Goal: Information Seeking & Learning: Understand process/instructions

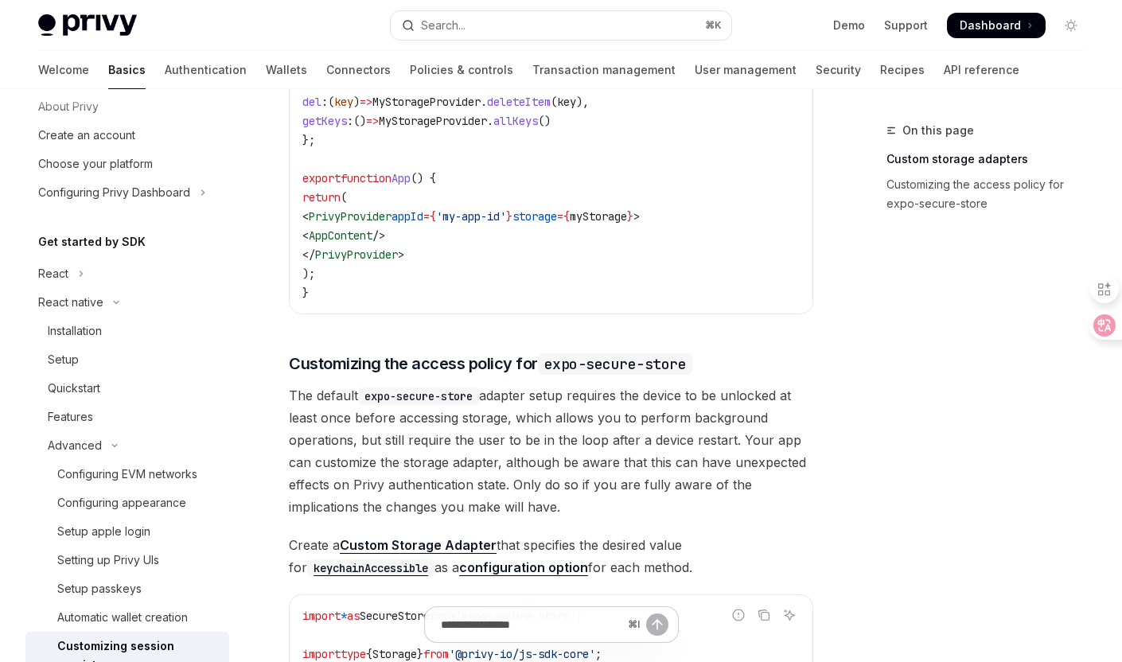
scroll to position [52, 0]
click at [127, 515] on link "Setup apple login" at bounding box center [127, 529] width 204 height 29
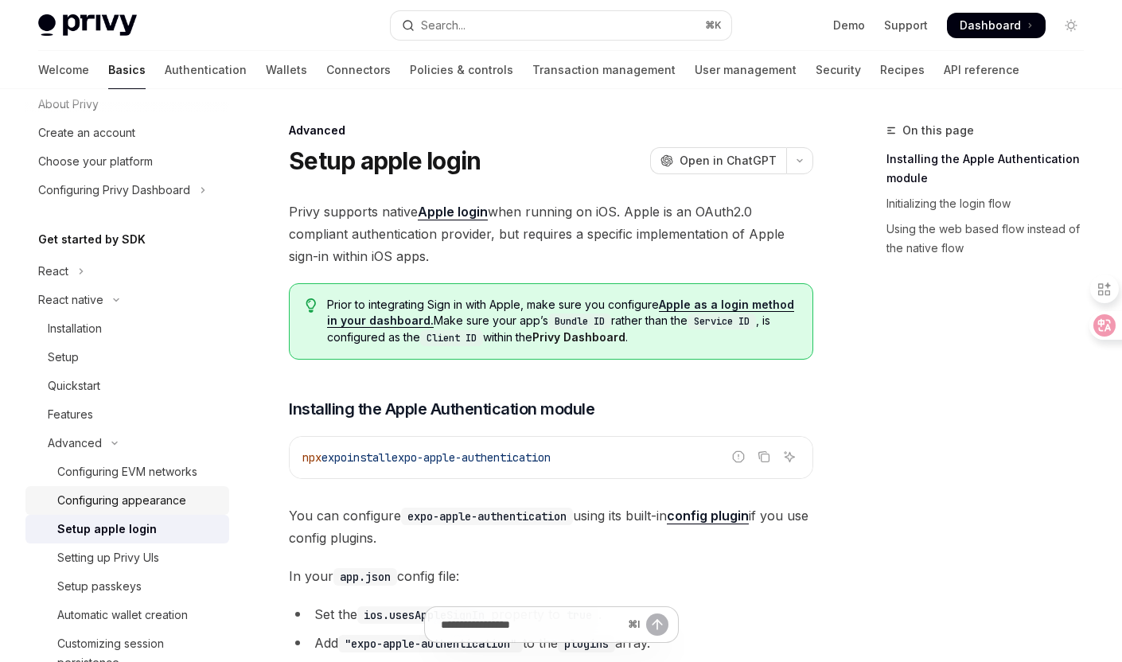
click at [134, 504] on div "Configuring appearance" at bounding box center [121, 500] width 129 height 19
type textarea "*"
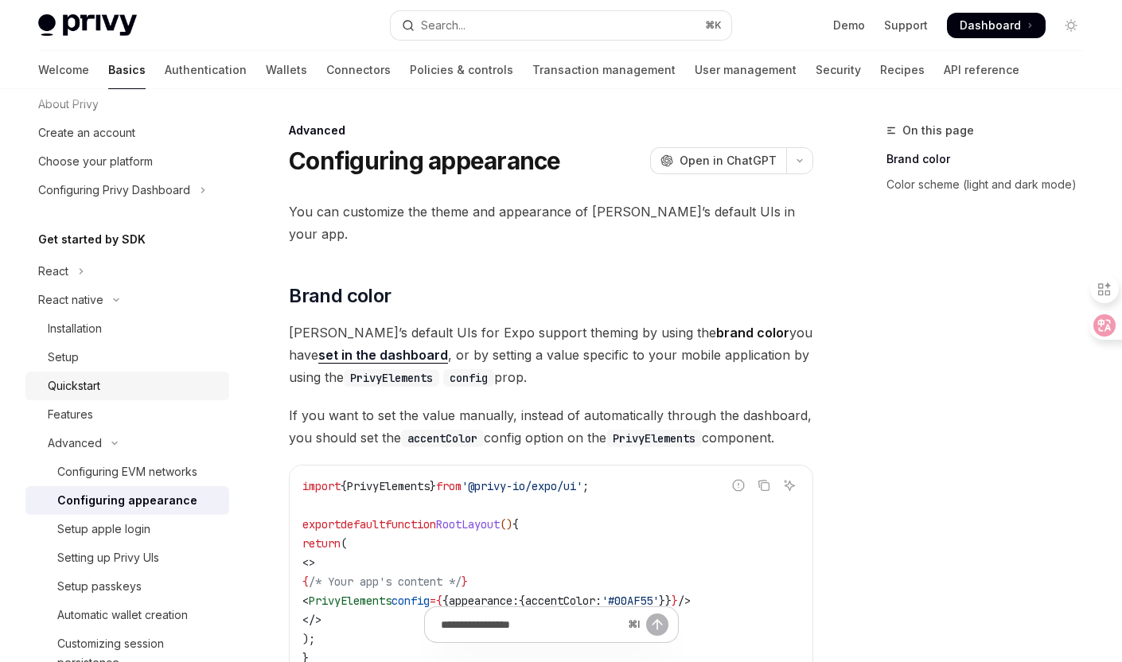
click at [130, 383] on div "Quickstart" at bounding box center [134, 385] width 172 height 19
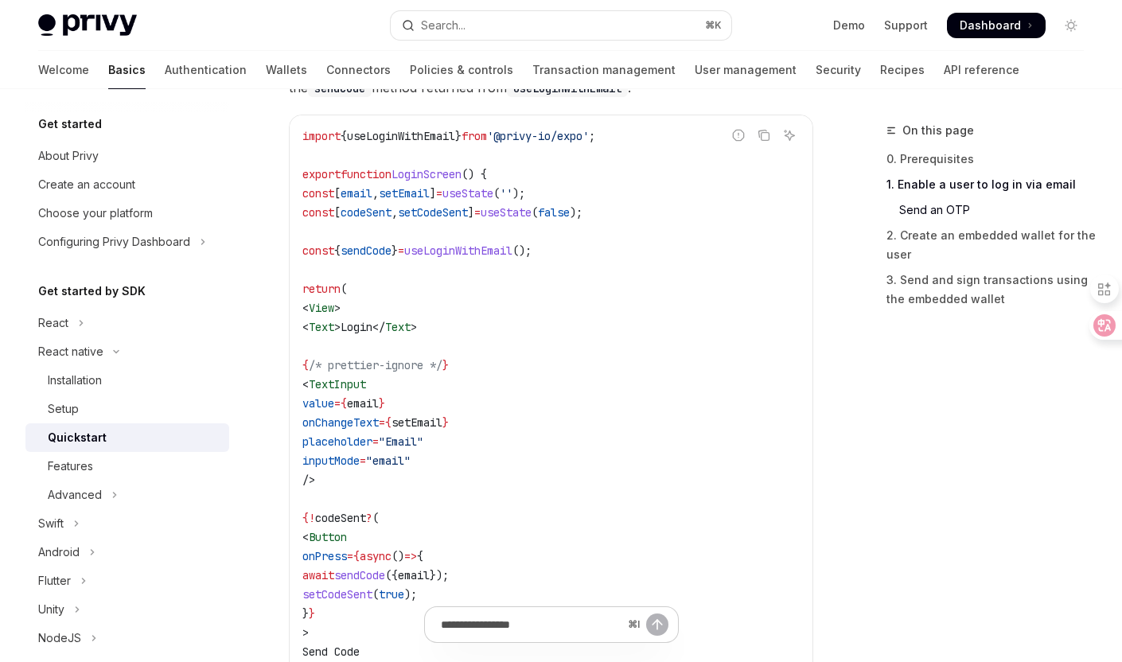
scroll to position [748, 0]
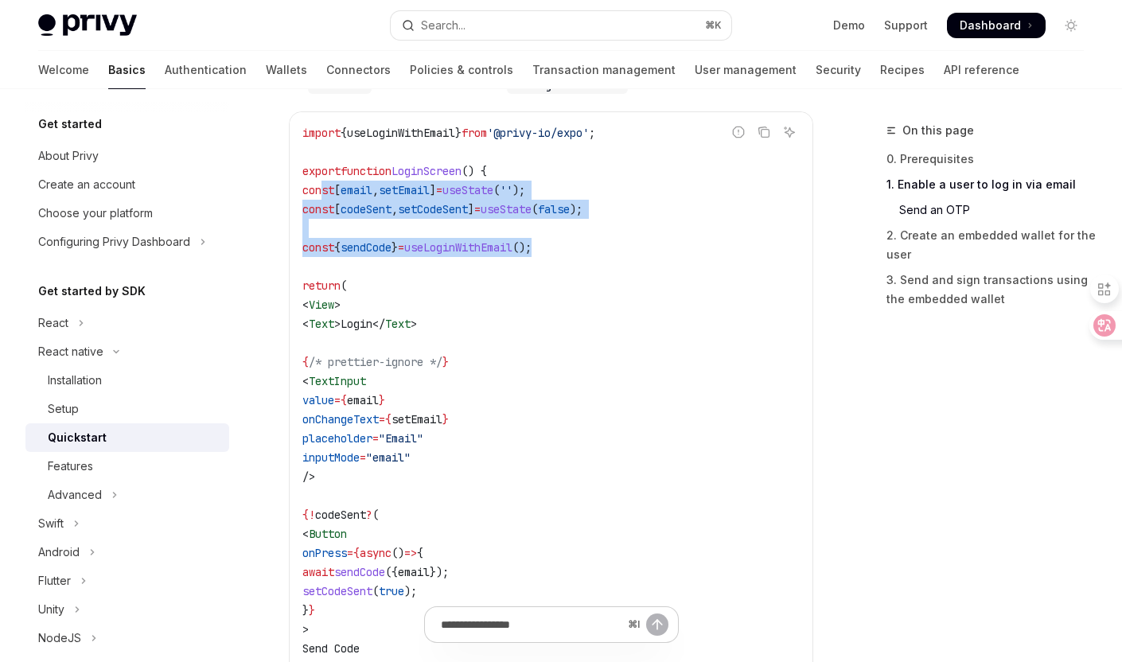
drag, startPoint x: 323, startPoint y: 191, endPoint x: 581, endPoint y: 245, distance: 263.4
click at [581, 245] on code "import { useLoginWithEmail } from '@privy-io/expo' ; export function LoginScree…" at bounding box center [550, 486] width 497 height 726
click at [405, 218] on code "import { useLoginWithEmail } from '@privy-io/expo' ; export function LoginScree…" at bounding box center [550, 486] width 497 height 726
drag, startPoint x: 313, startPoint y: 191, endPoint x: 604, endPoint y: 244, distance: 296.0
click at [604, 244] on code "import { useLoginWithEmail } from '@privy-io/expo' ; export function LoginScree…" at bounding box center [550, 486] width 497 height 726
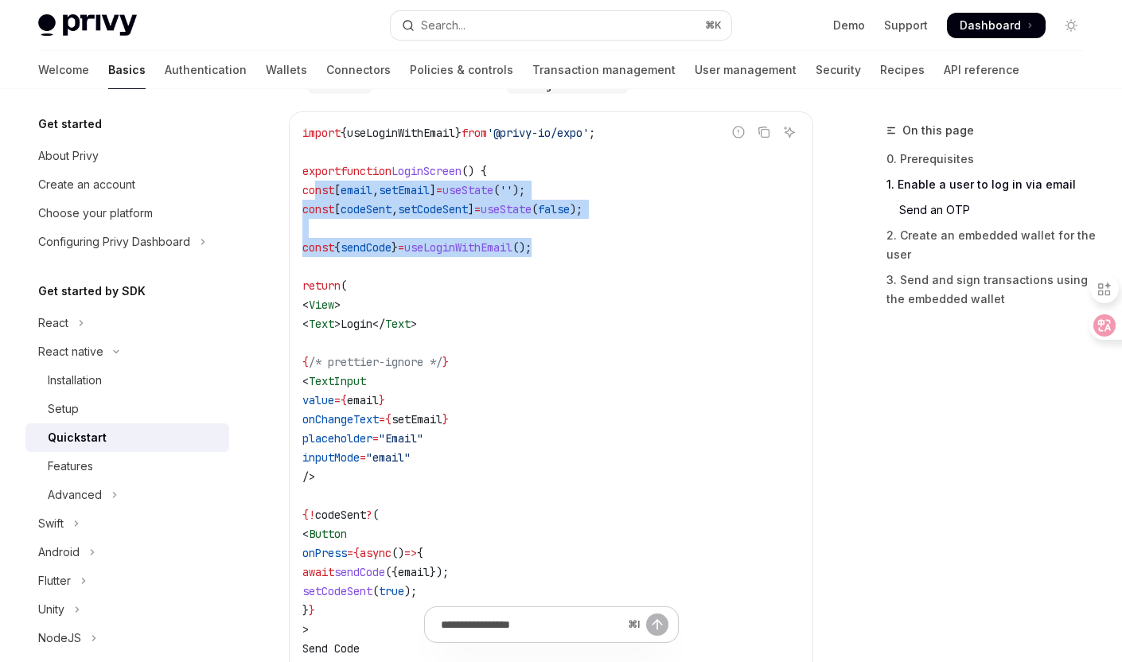
copy code "const [ email , setEmail ] = useState ( '' ); const [ codeSent , setCodeSent ] …"
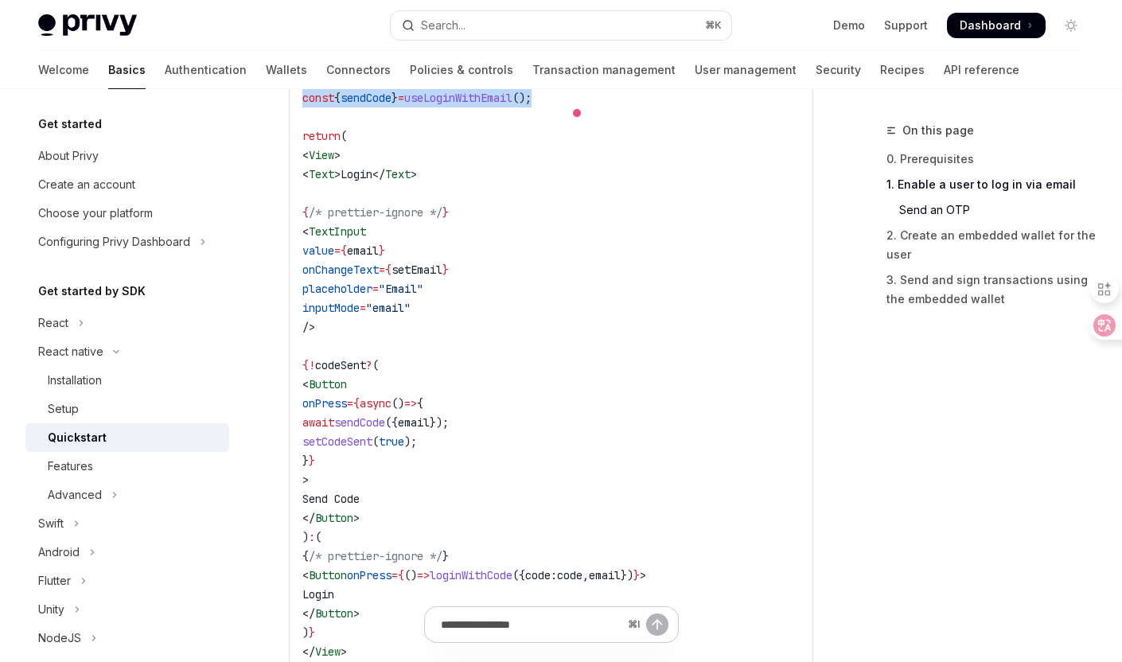
scroll to position [899, 0]
drag, startPoint x: 329, startPoint y: 159, endPoint x: 414, endPoint y: 524, distance: 375.0
click at [414, 523] on code "import { useLoginWithEmail } from '@privy-io/expo' ; export function LoginScree…" at bounding box center [550, 335] width 497 height 726
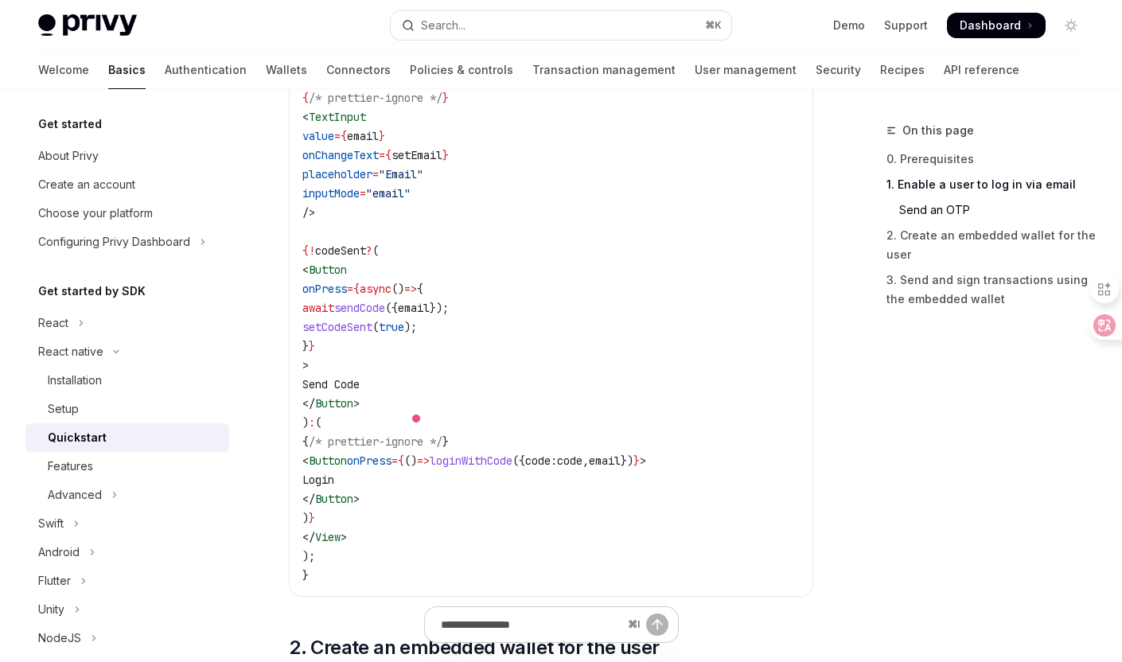
scroll to position [1029, 0]
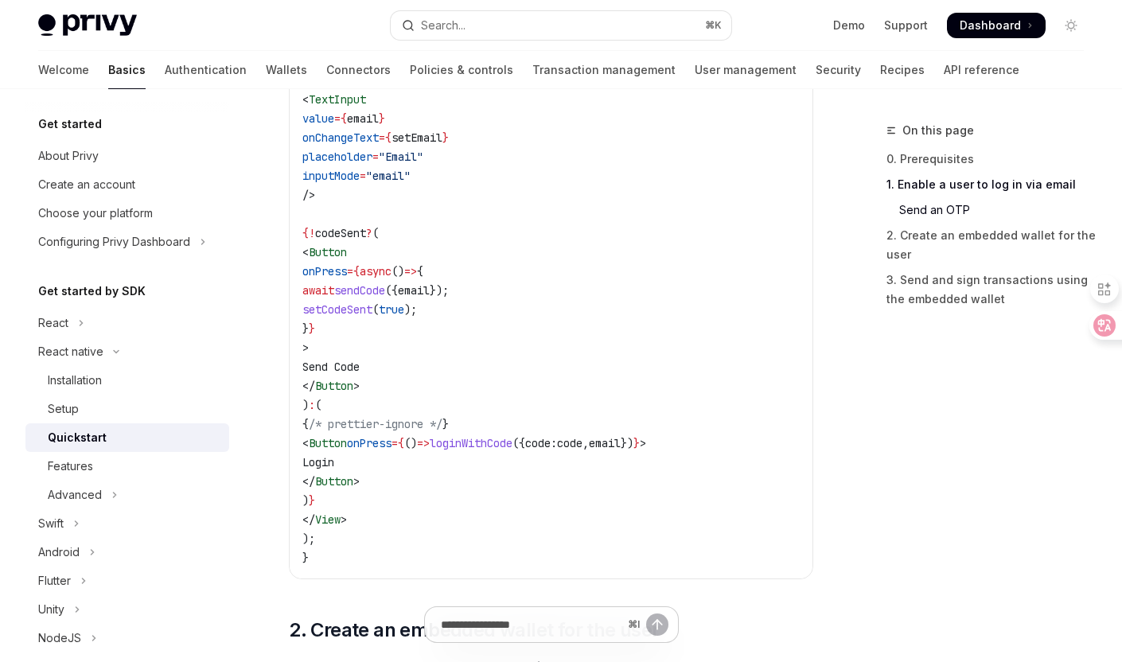
click at [394, 523] on code "import { useLoginWithEmail } from '@privy-io/expo' ; export function LoginScree…" at bounding box center [550, 205] width 497 height 726
copy code "< View > < Text > Login </ Text > { /* prettier-ignore */ } < TextInput value =…"
click at [461, 378] on code "import { useLoginWithEmail } from '@privy-io/expo' ; export function LoginScree…" at bounding box center [550, 205] width 497 height 726
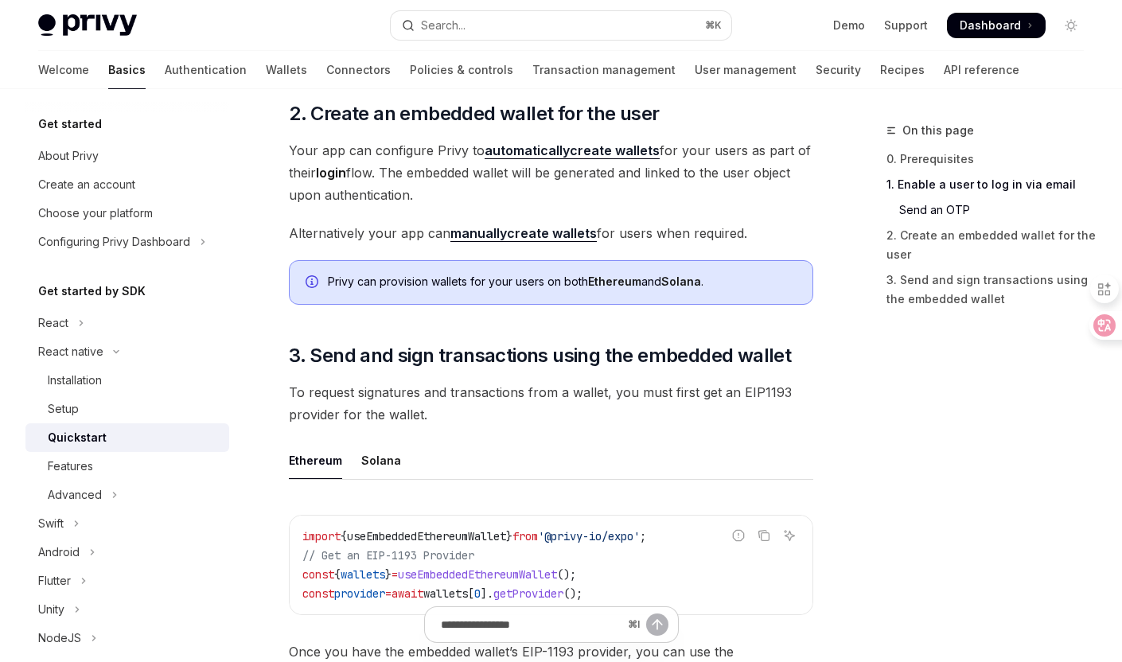
scroll to position [1447, 0]
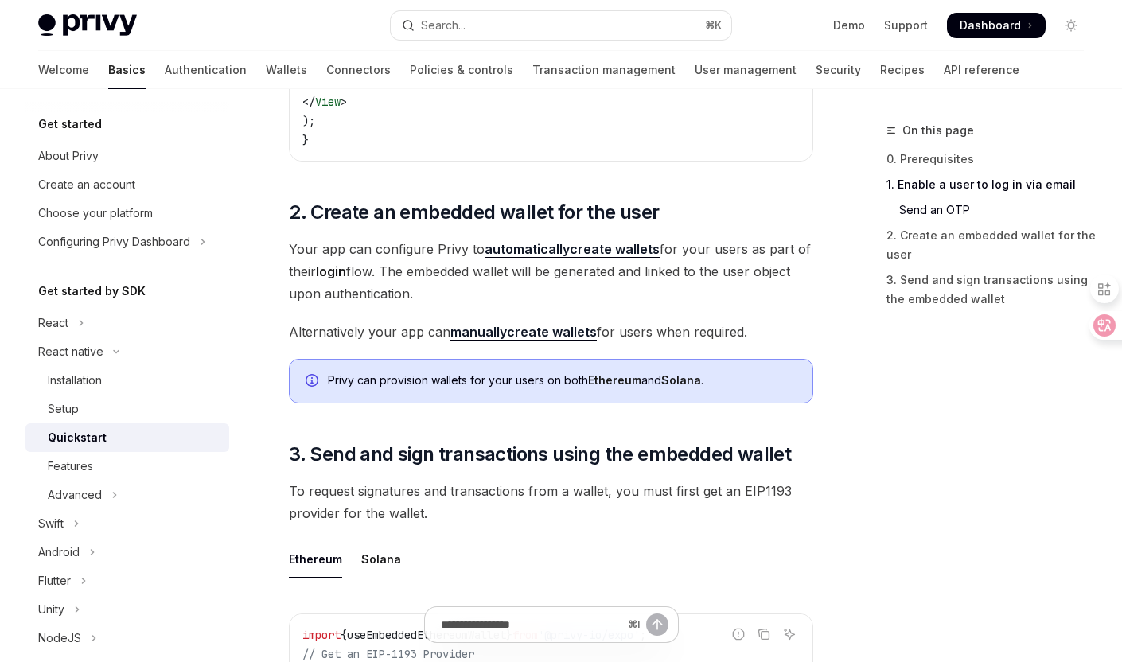
click at [539, 253] on strong "automatically" at bounding box center [527, 249] width 85 height 16
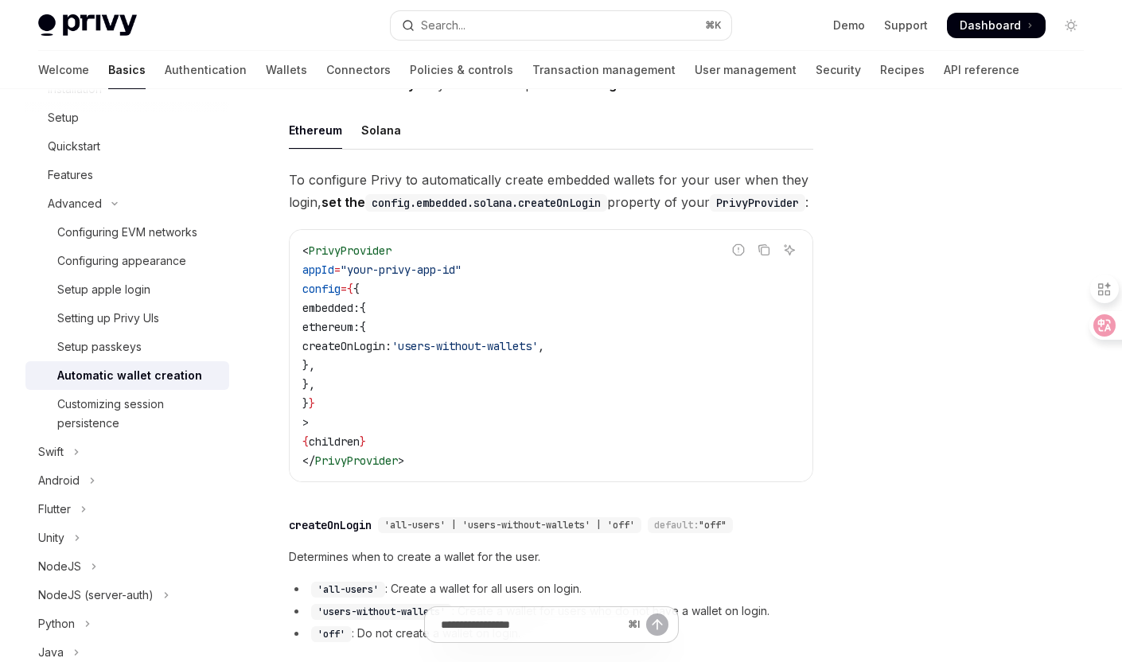
scroll to position [142, 0]
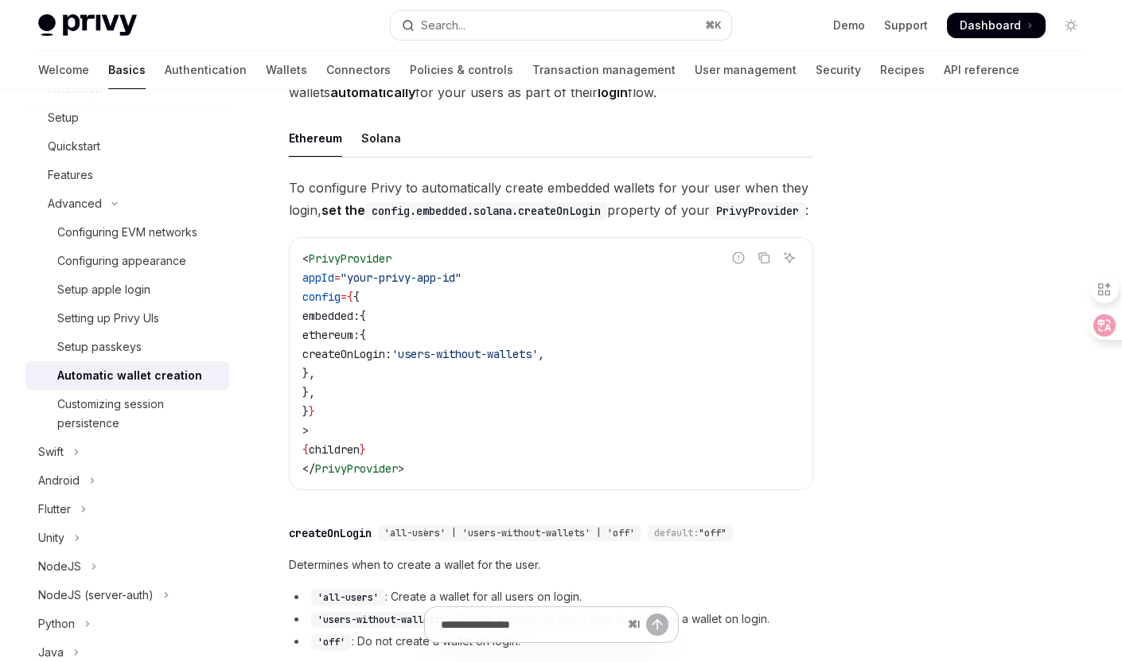
type textarea "*"
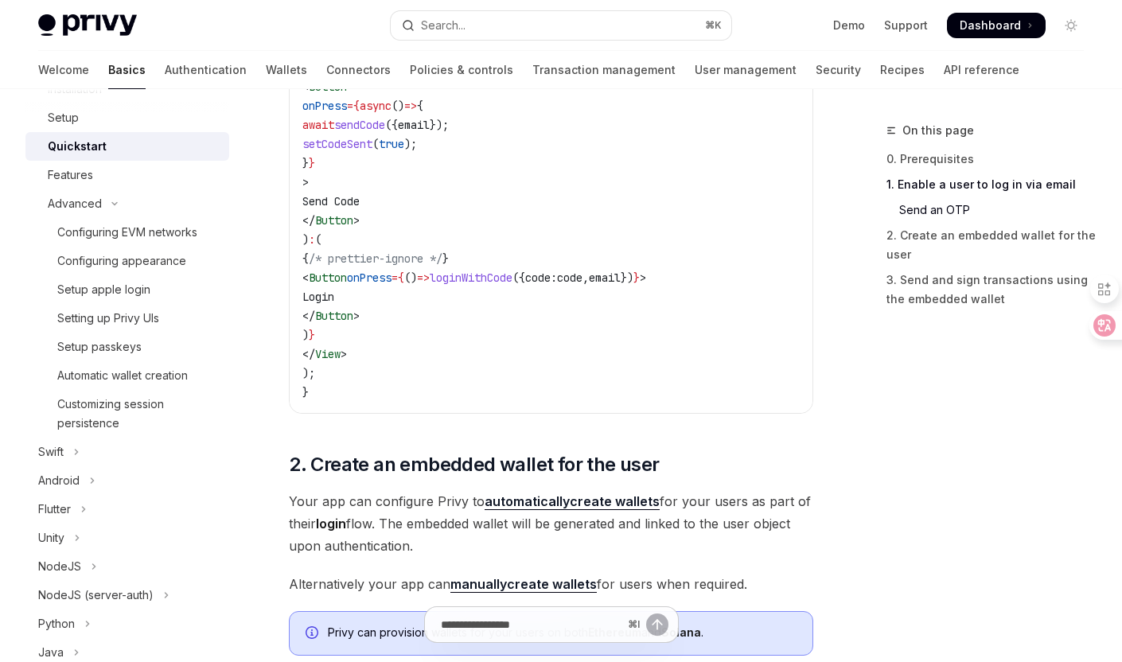
scroll to position [1183, 0]
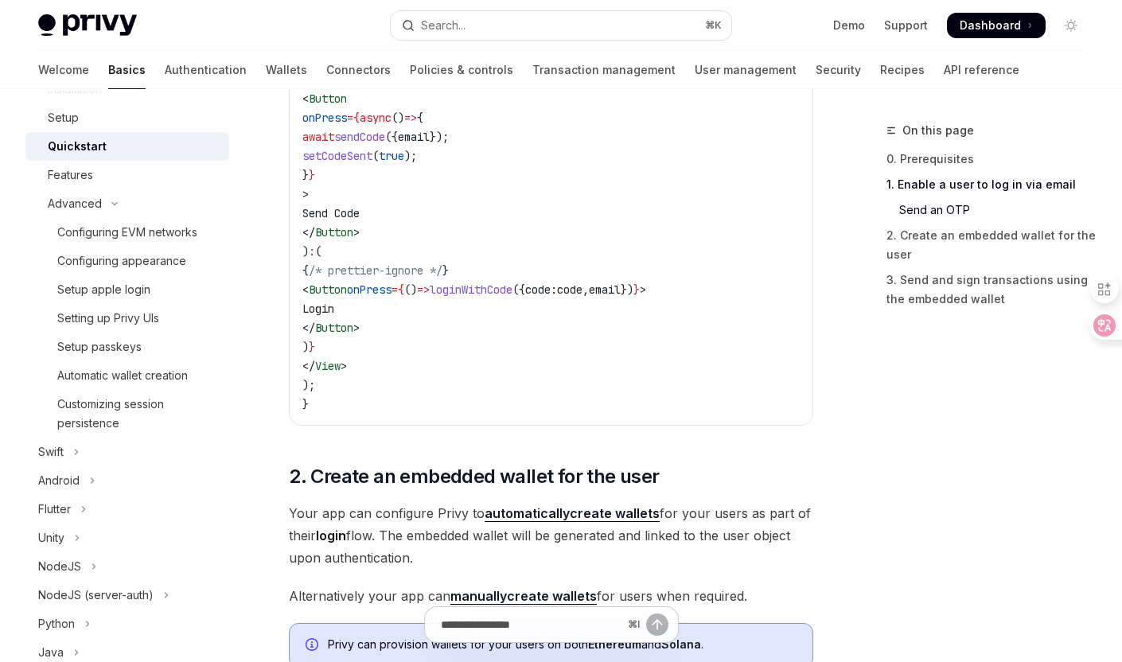
click at [512, 287] on span "loginWithCode" at bounding box center [471, 289] width 83 height 14
copy span "loginWithCode"
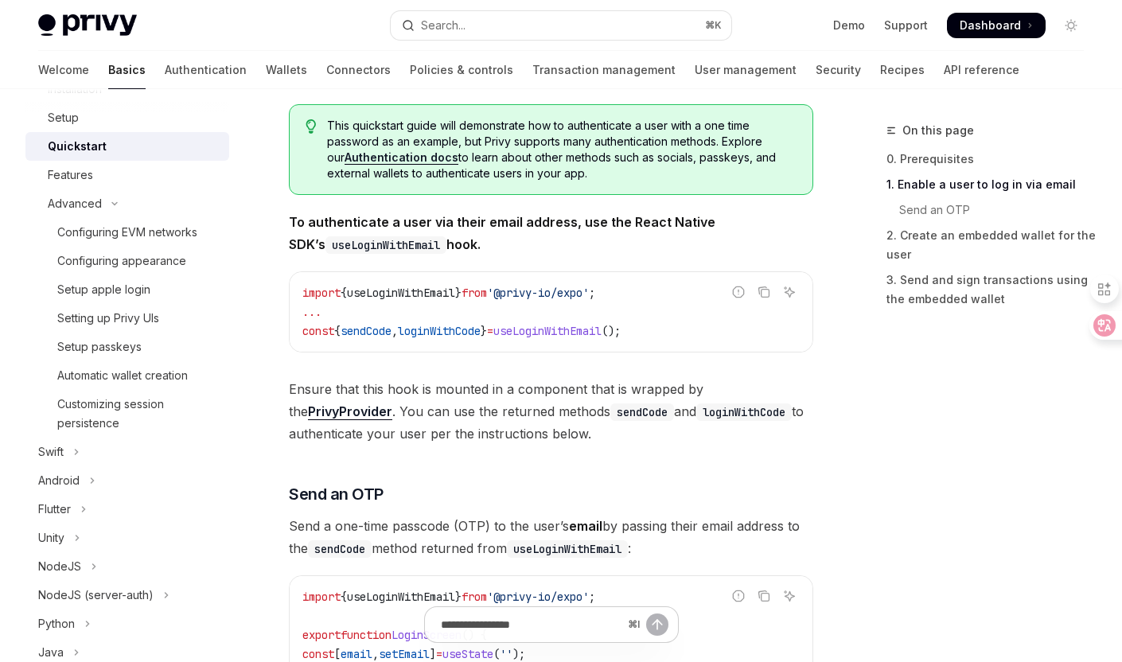
click at [471, 332] on span "loginWithCode" at bounding box center [439, 331] width 83 height 14
copy span "loginWithCode"
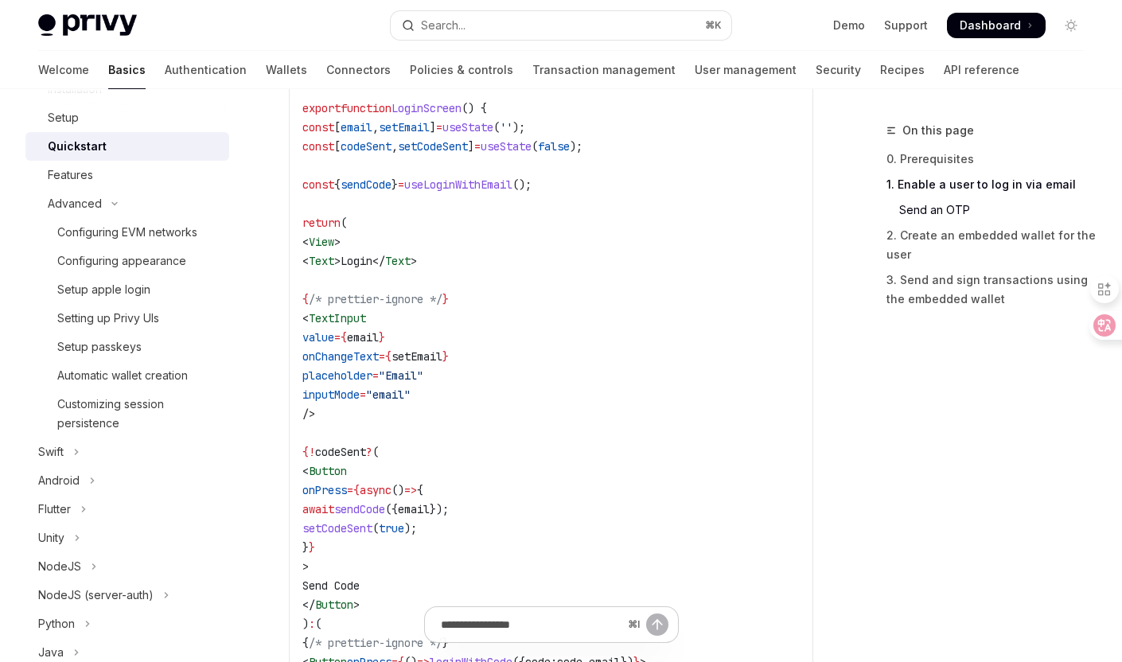
scroll to position [764, 0]
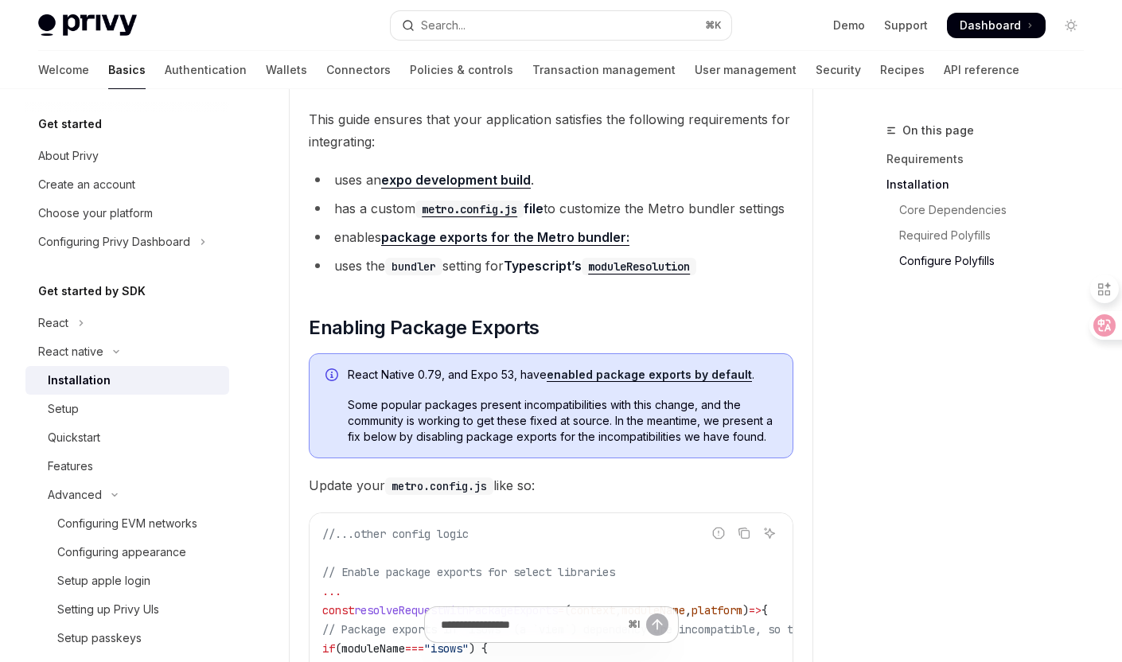
scroll to position [74, 0]
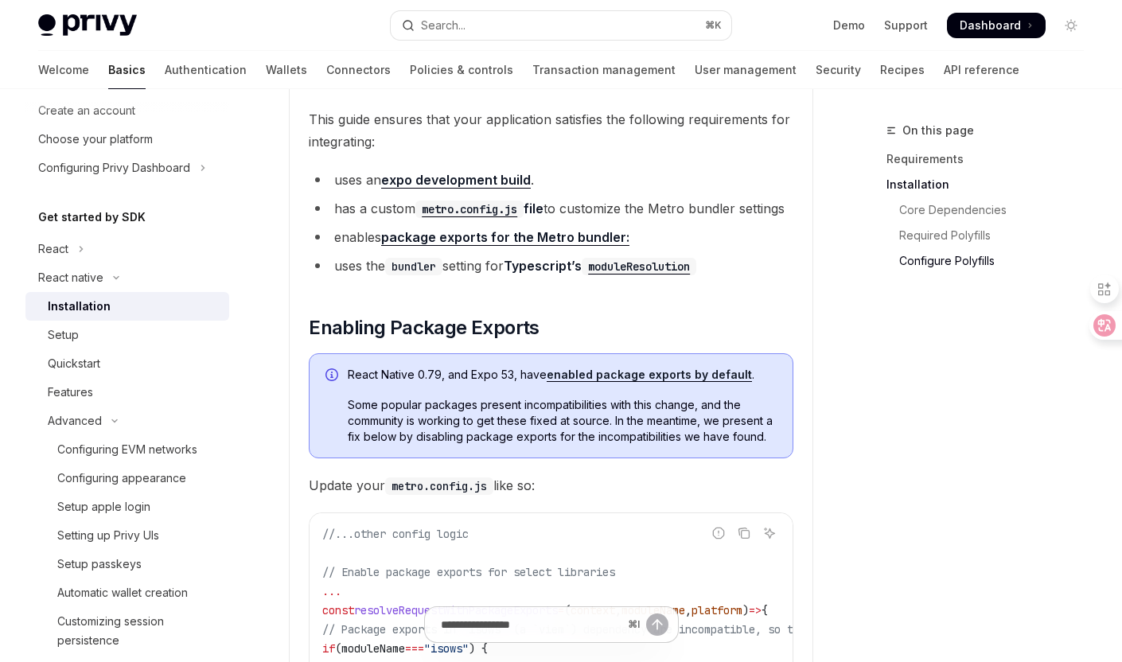
click at [983, 30] on span "Dashboard" at bounding box center [989, 26] width 61 height 16
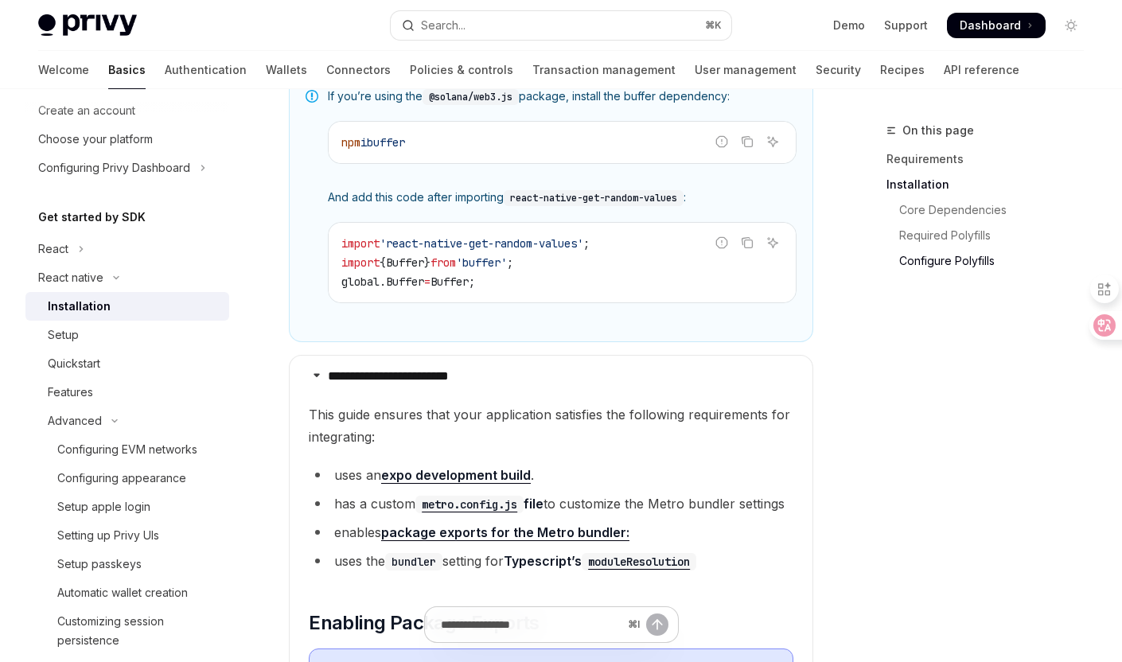
scroll to position [1125, 0]
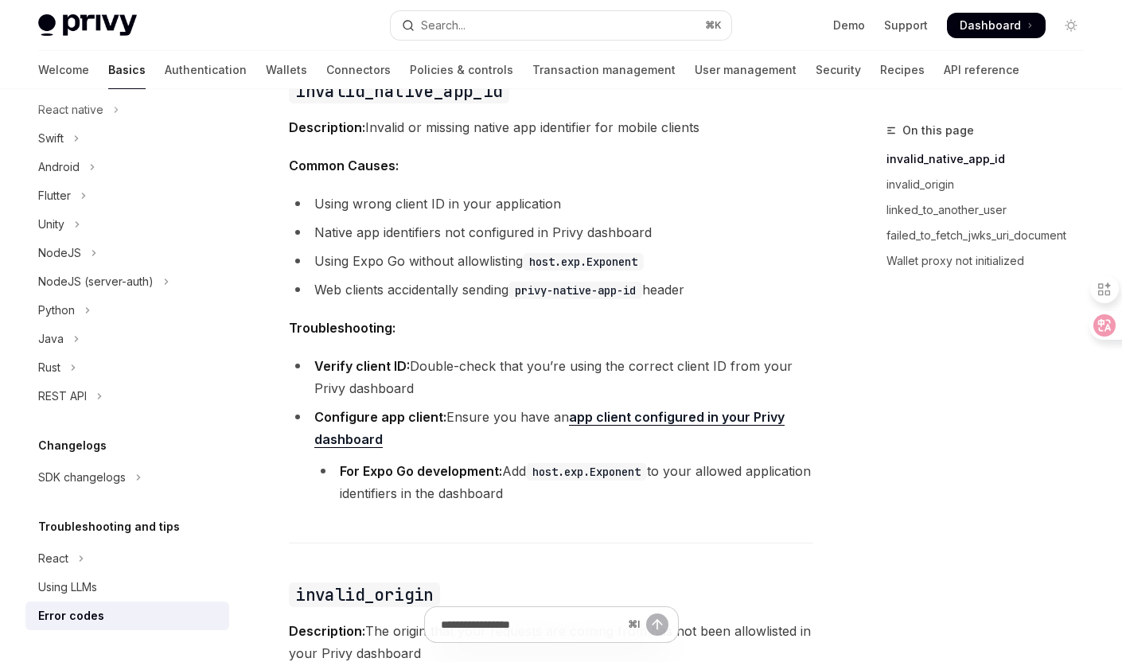
scroll to position [272, 0]
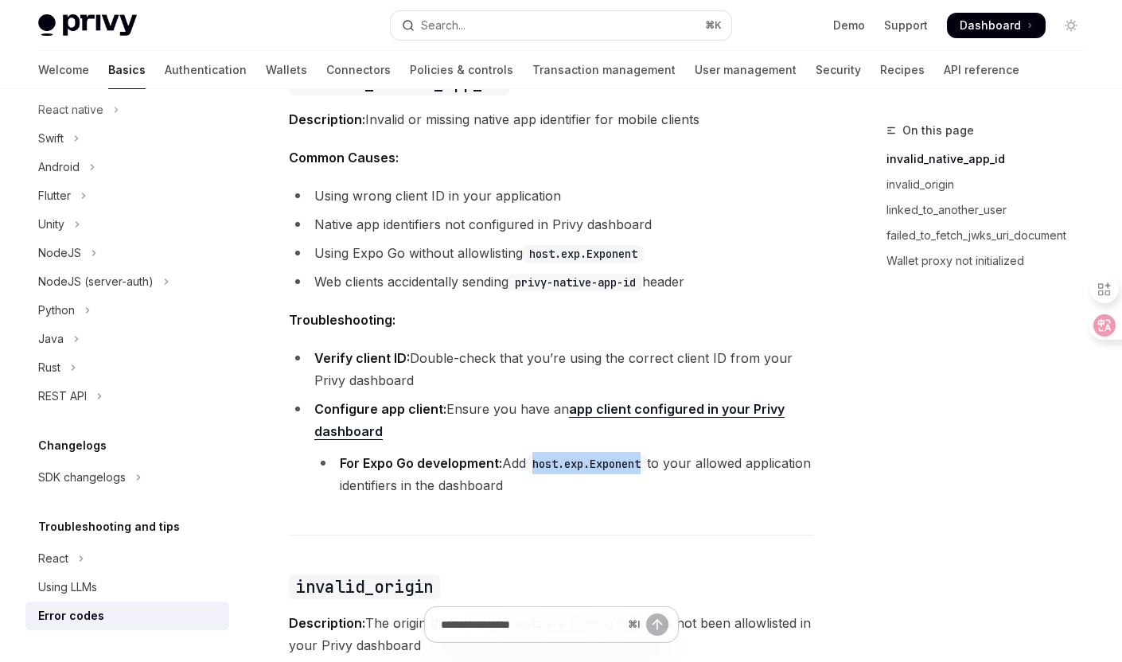
drag, startPoint x: 539, startPoint y: 466, endPoint x: 653, endPoint y: 465, distance: 113.8
click at [647, 465] on code "host.exp.Exponent" at bounding box center [586, 464] width 121 height 18
copy code "host.exp.Exponent"
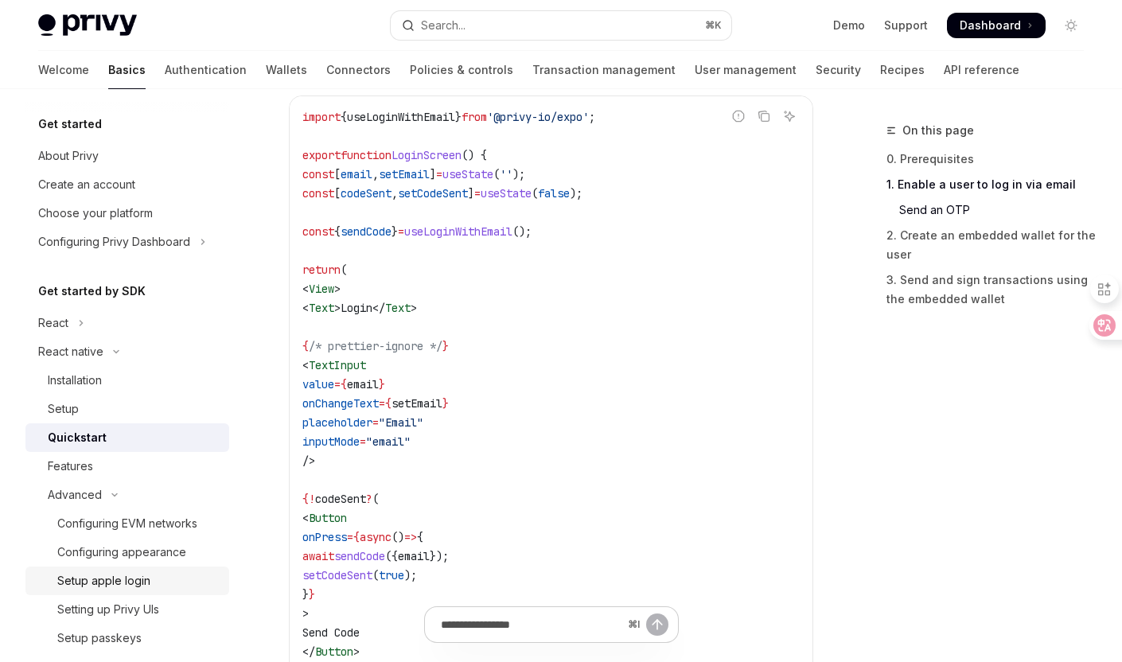
scroll to position [291, 0]
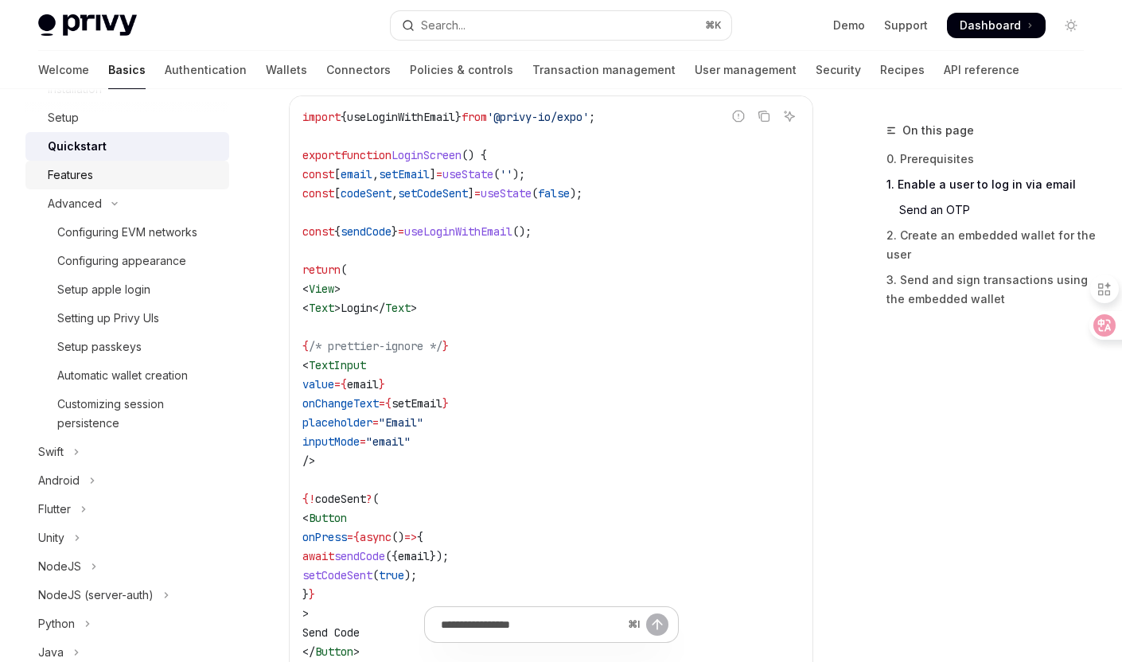
click at [147, 185] on link "Features" at bounding box center [127, 175] width 204 height 29
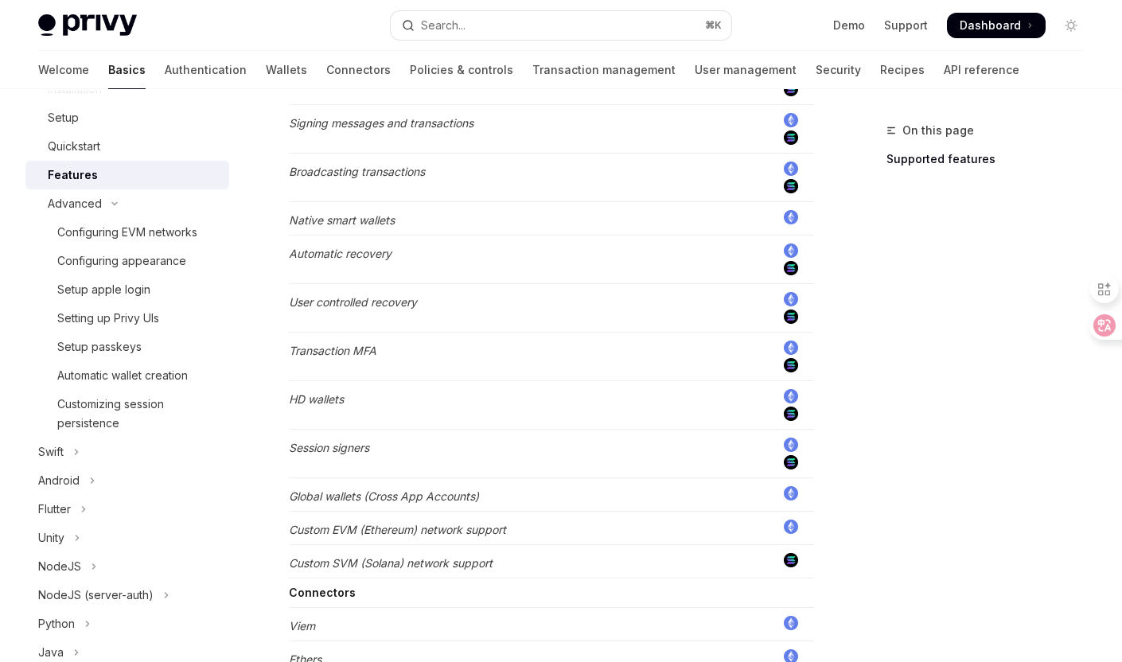
scroll to position [814, 0]
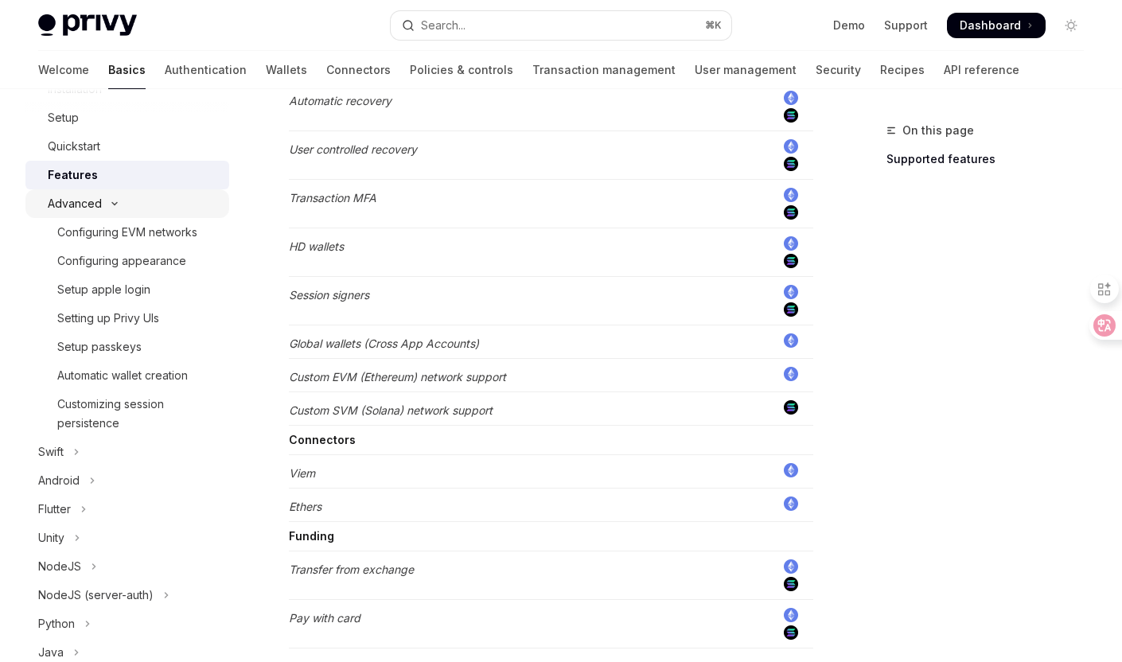
click at [101, 203] on button "Advanced" at bounding box center [127, 203] width 204 height 29
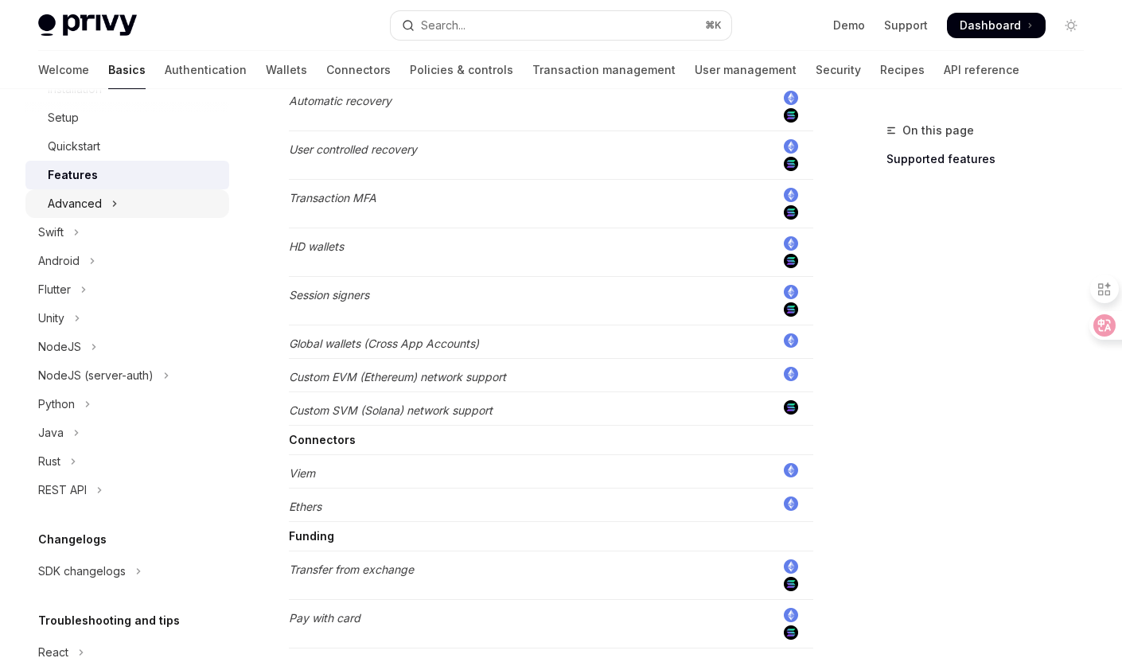
click at [101, 203] on button "Advanced" at bounding box center [127, 203] width 204 height 29
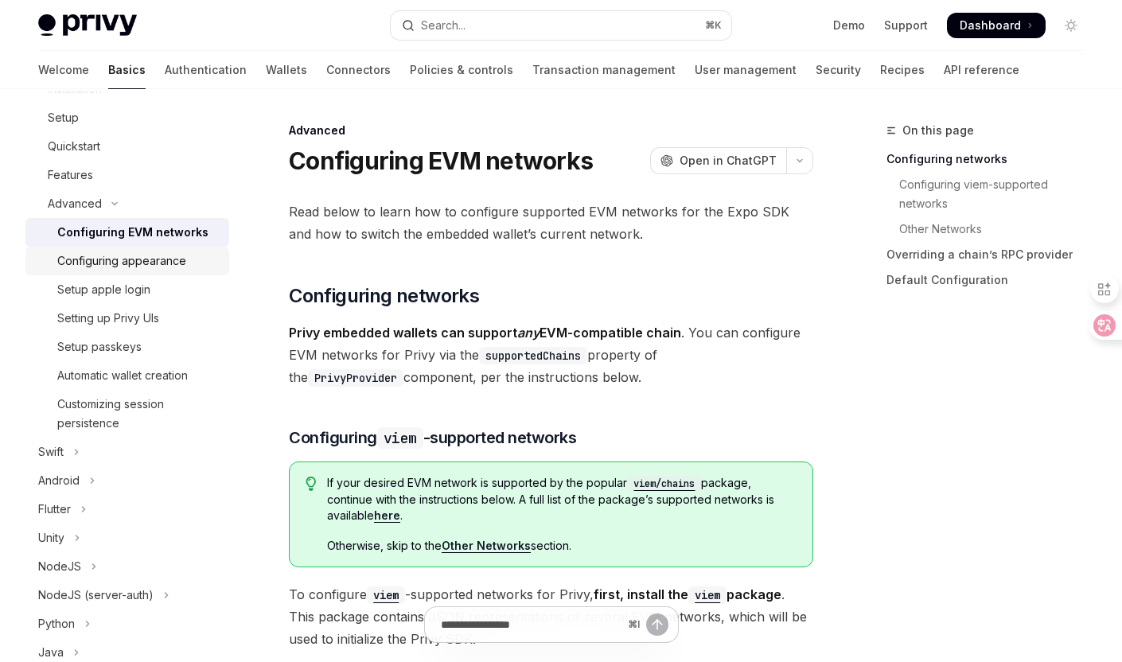
click at [127, 264] on div "Configuring appearance" at bounding box center [121, 260] width 129 height 19
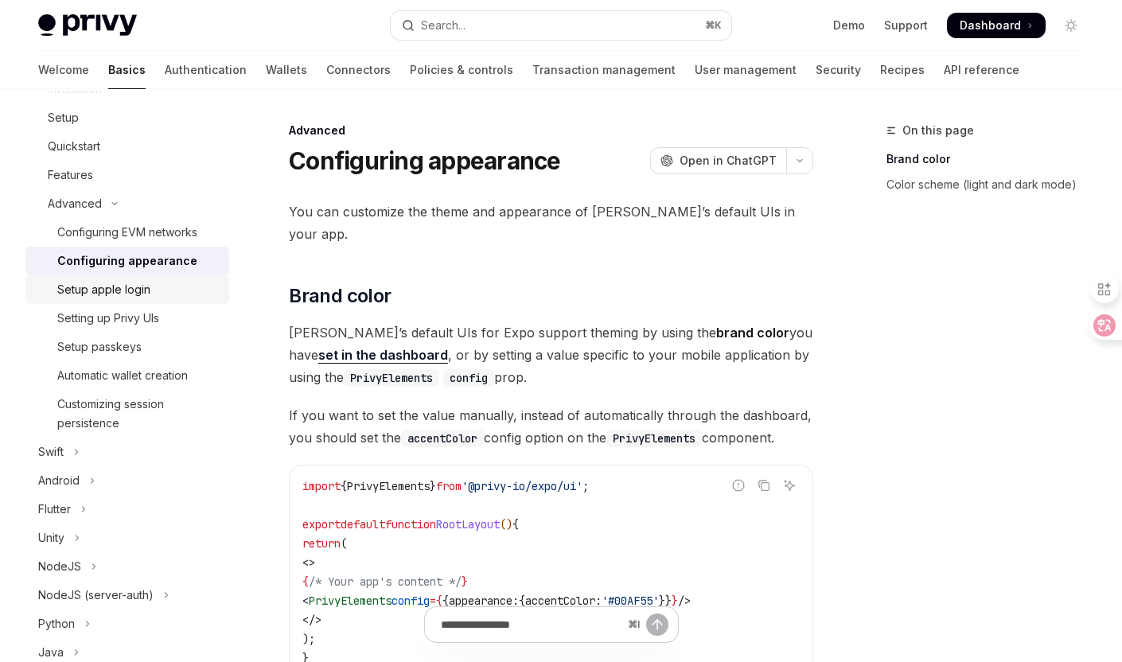
click at [135, 294] on div "Setup apple login" at bounding box center [103, 289] width 93 height 19
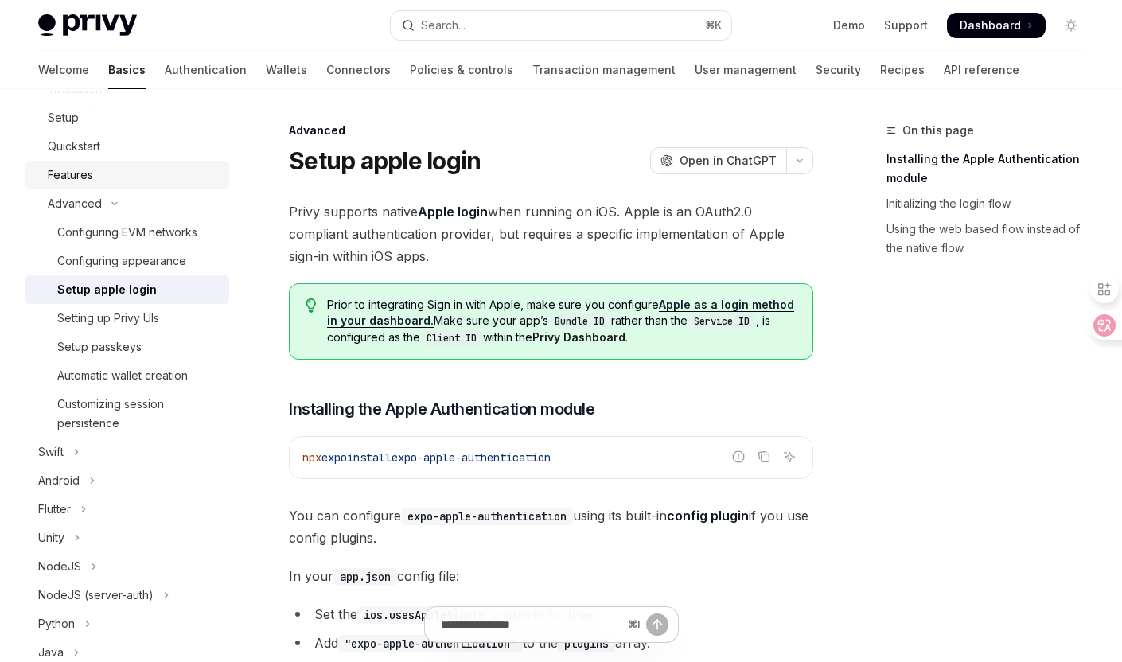
click at [112, 172] on div "Features" at bounding box center [134, 174] width 172 height 19
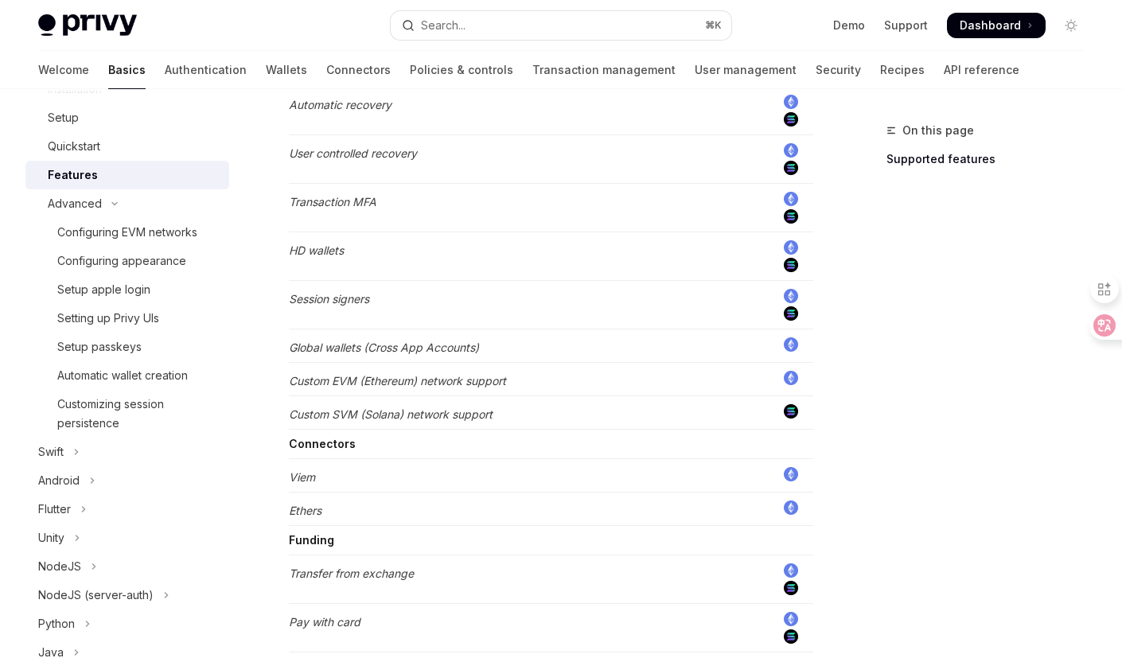
scroll to position [808, 0]
click at [130, 154] on div "Quickstart" at bounding box center [134, 146] width 172 height 19
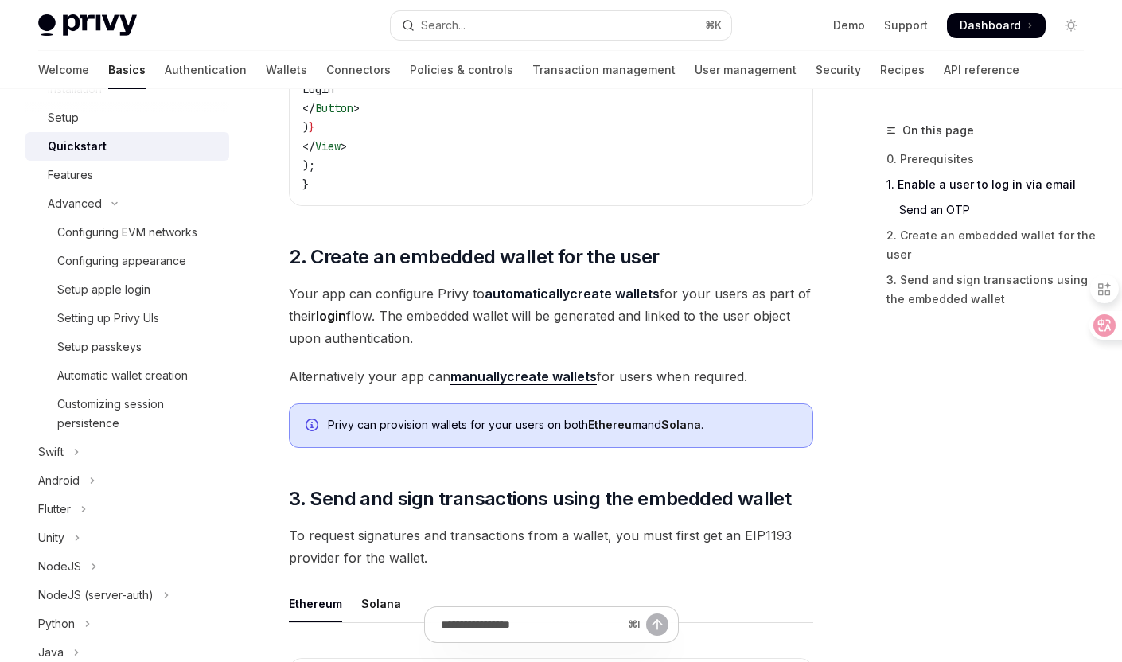
scroll to position [1420, 0]
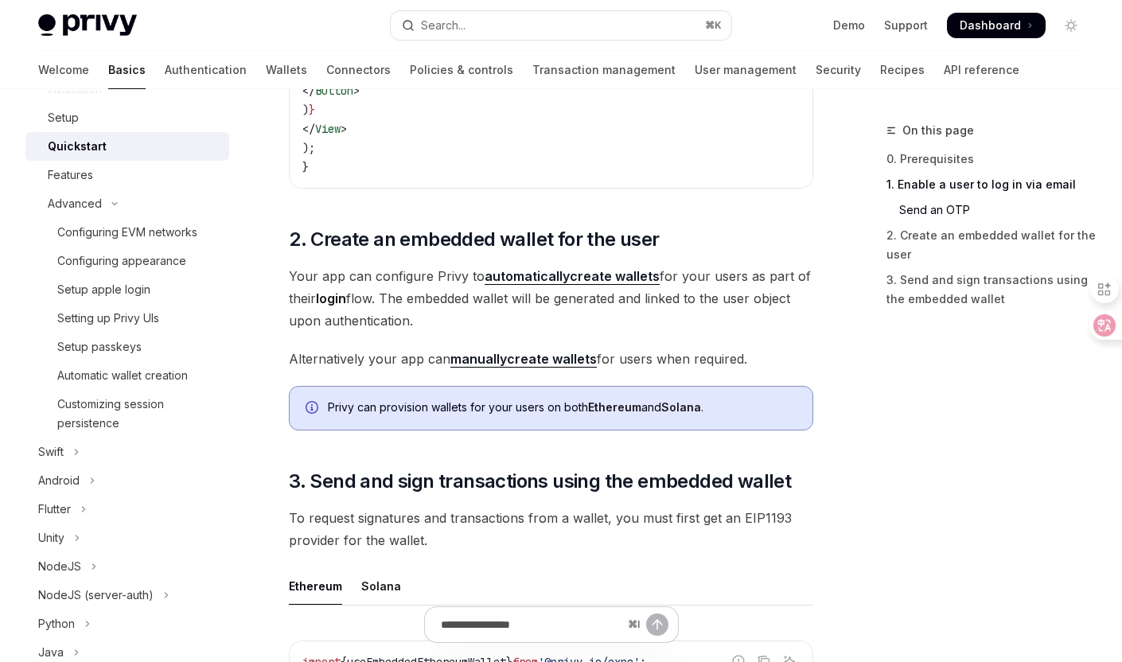
click at [554, 272] on strong "automatically" at bounding box center [527, 276] width 85 height 16
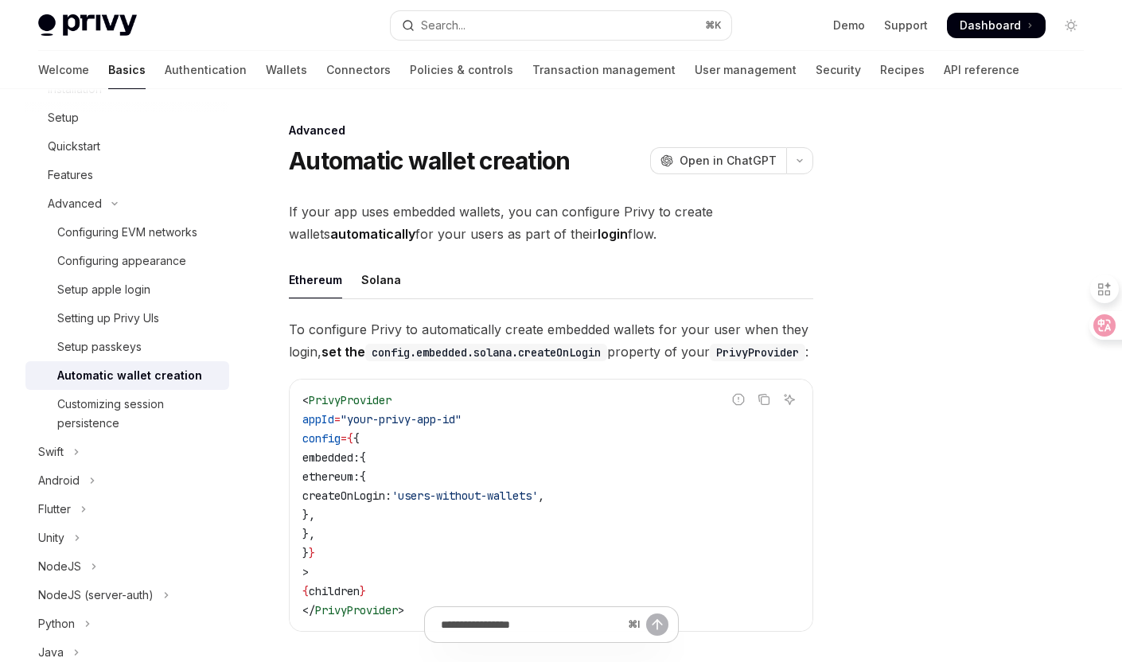
scroll to position [33, 0]
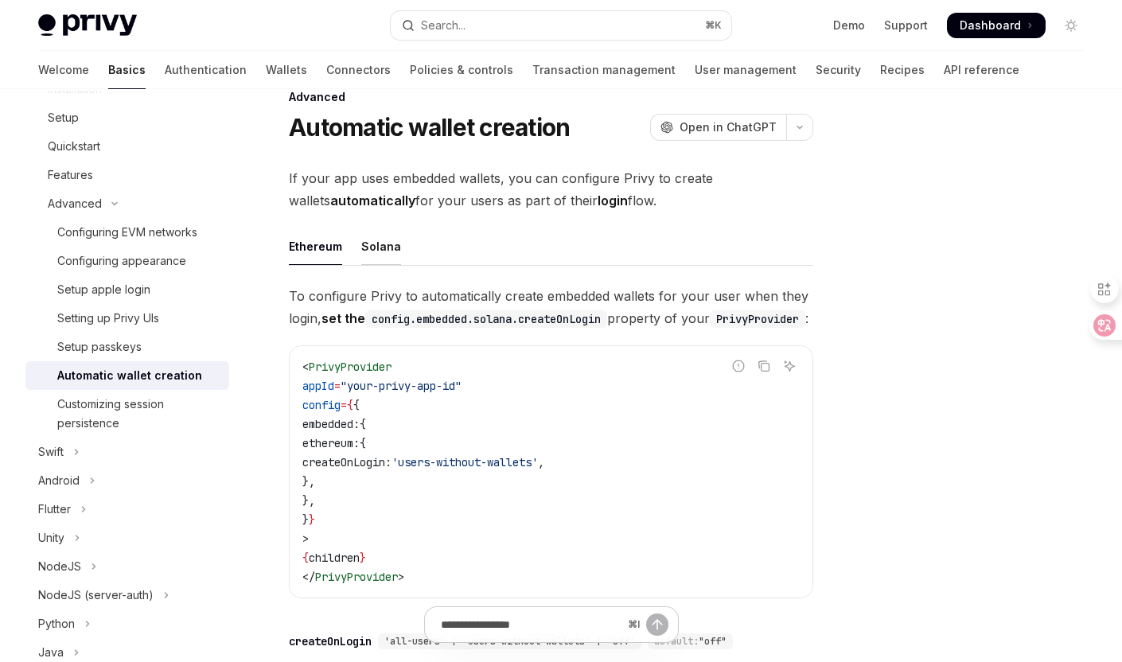
click at [387, 256] on div "Solana" at bounding box center [381, 246] width 40 height 37
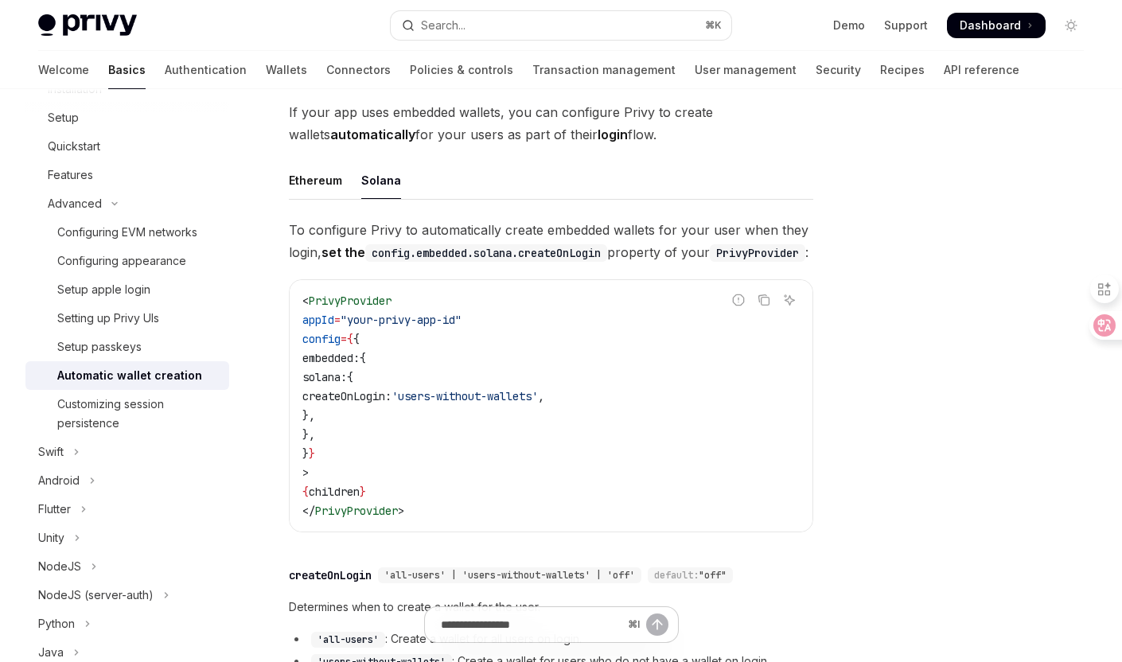
scroll to position [111, 0]
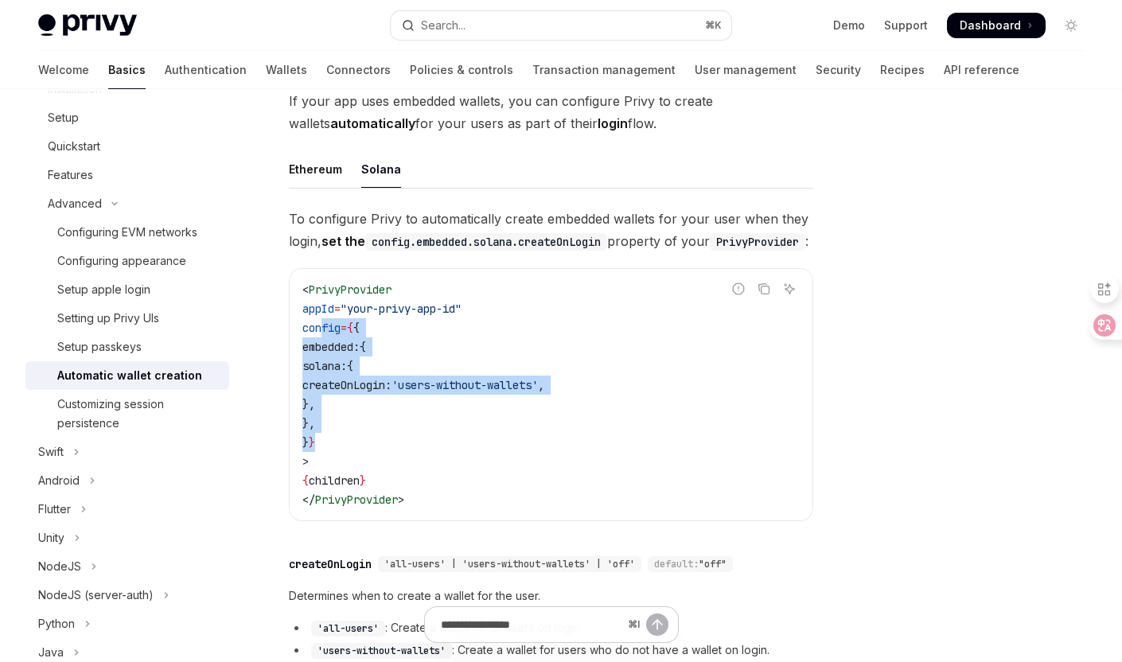
drag, startPoint x: 325, startPoint y: 348, endPoint x: 380, endPoint y: 462, distance: 127.4
click at [380, 462] on code "< PrivyProvider appId = "your-privy-app-id" config = { { embedded: { solana: { …" at bounding box center [550, 394] width 497 height 229
copy code "config = { { embedded: { solana: { createOnLogin: 'users-without-wallets' , }, …"
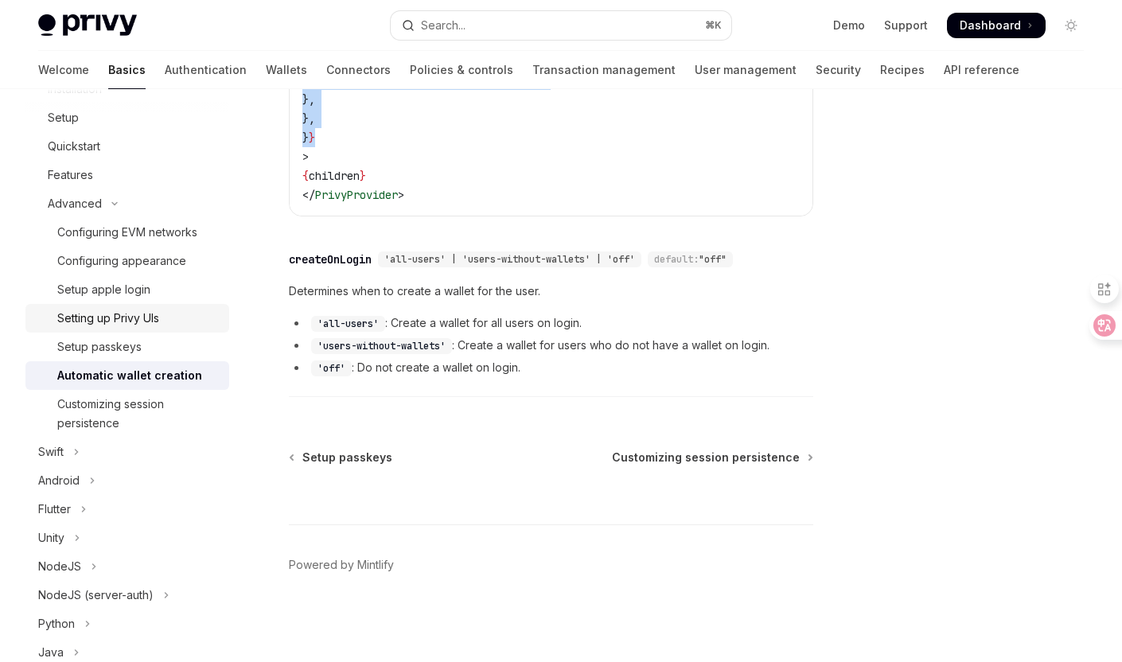
scroll to position [272, 0]
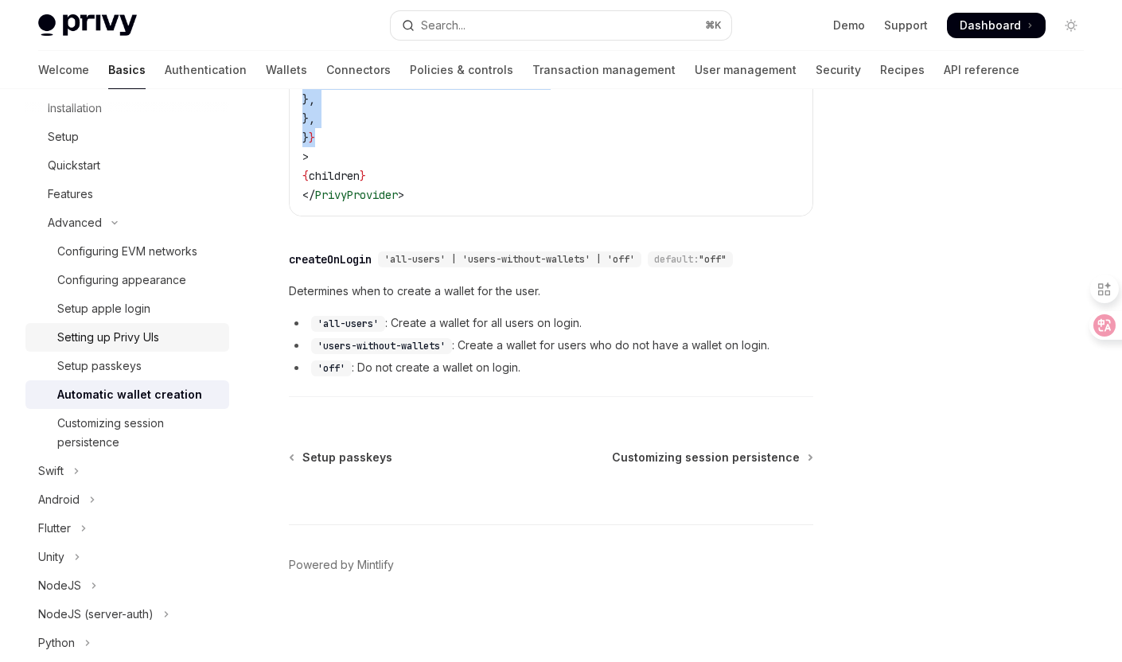
click at [155, 341] on div "Setting up Privy UIs" at bounding box center [108, 337] width 102 height 19
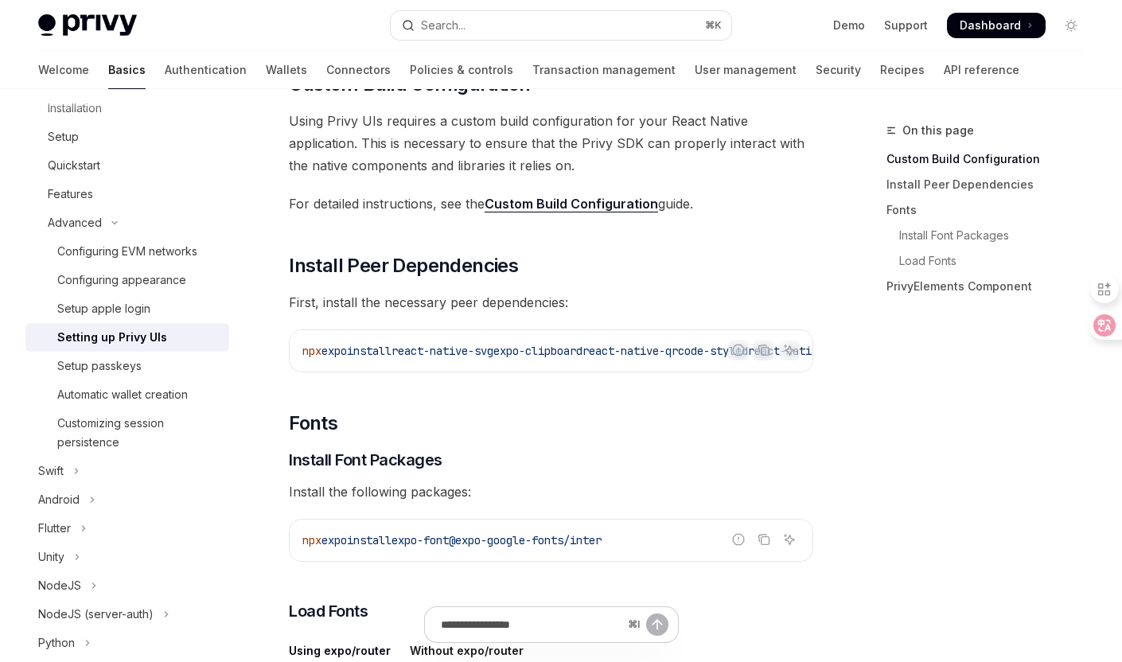
drag, startPoint x: 530, startPoint y: 349, endPoint x: 625, endPoint y: 350, distance: 94.7
click at [625, 350] on span "npx expo install react-native-svg expo-clipboard react-native-qrcode-styled rea…" at bounding box center [633, 351] width 662 height 14
copy span "expo-clipboard"
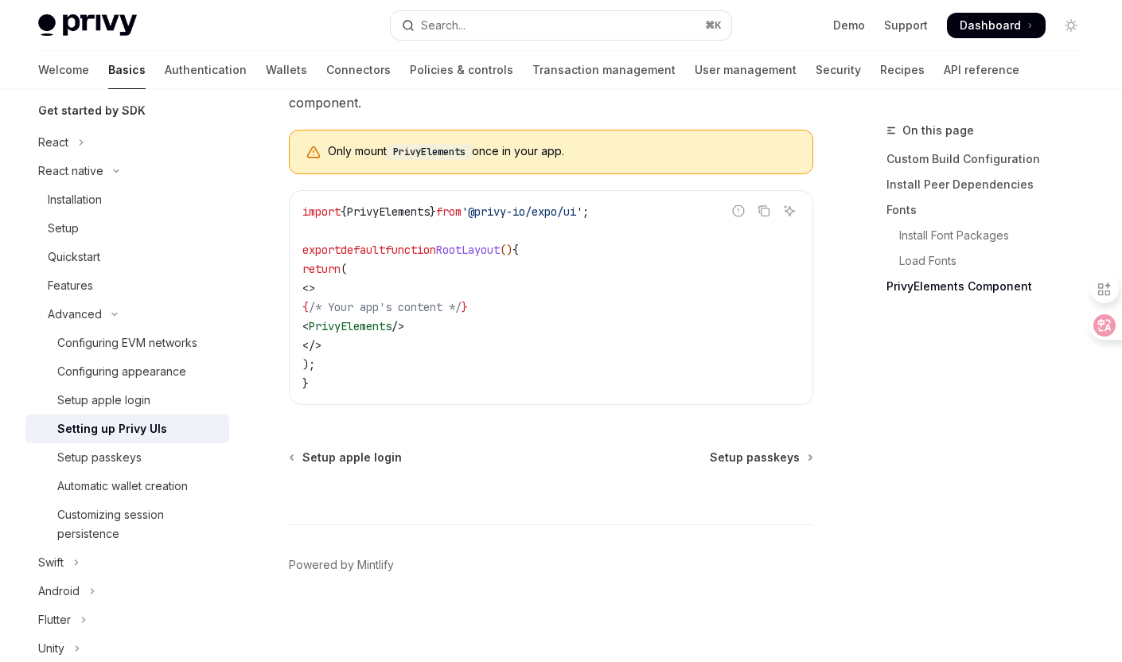
scroll to position [1218, 0]
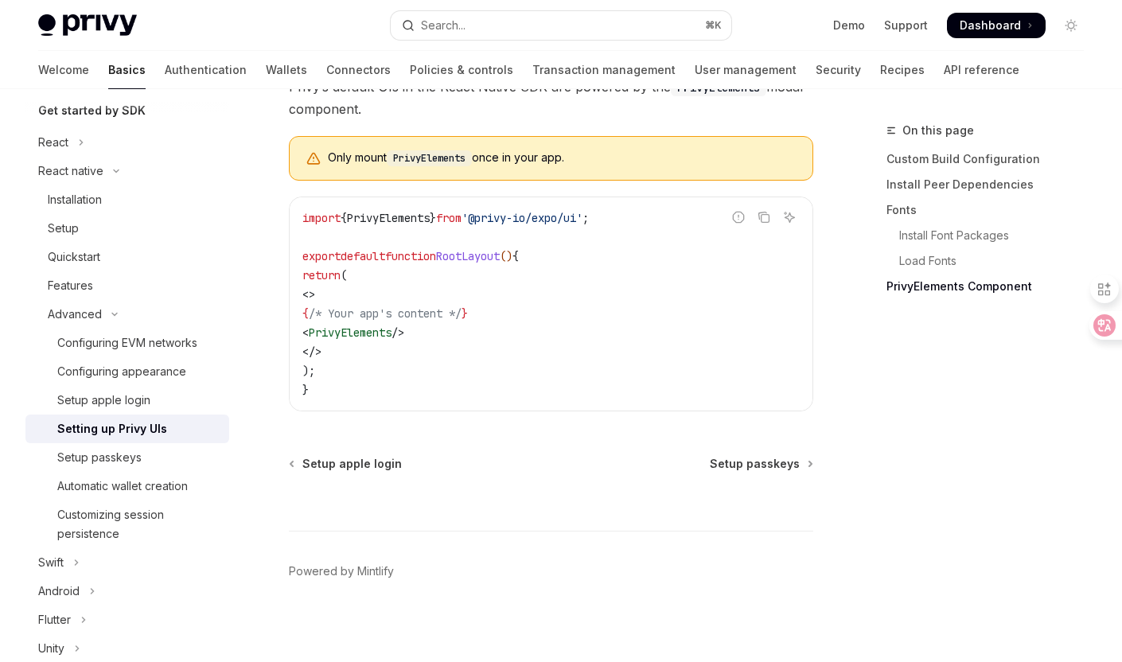
click at [378, 340] on span "PrivyElements" at bounding box center [350, 332] width 83 height 14
copy span "PrivyElements"
drag, startPoint x: 303, startPoint y: 230, endPoint x: 619, endPoint y: 228, distance: 315.9
click at [589, 225] on span "import { PrivyElements } from '@privy-io/expo/ui' ;" at bounding box center [445, 218] width 286 height 14
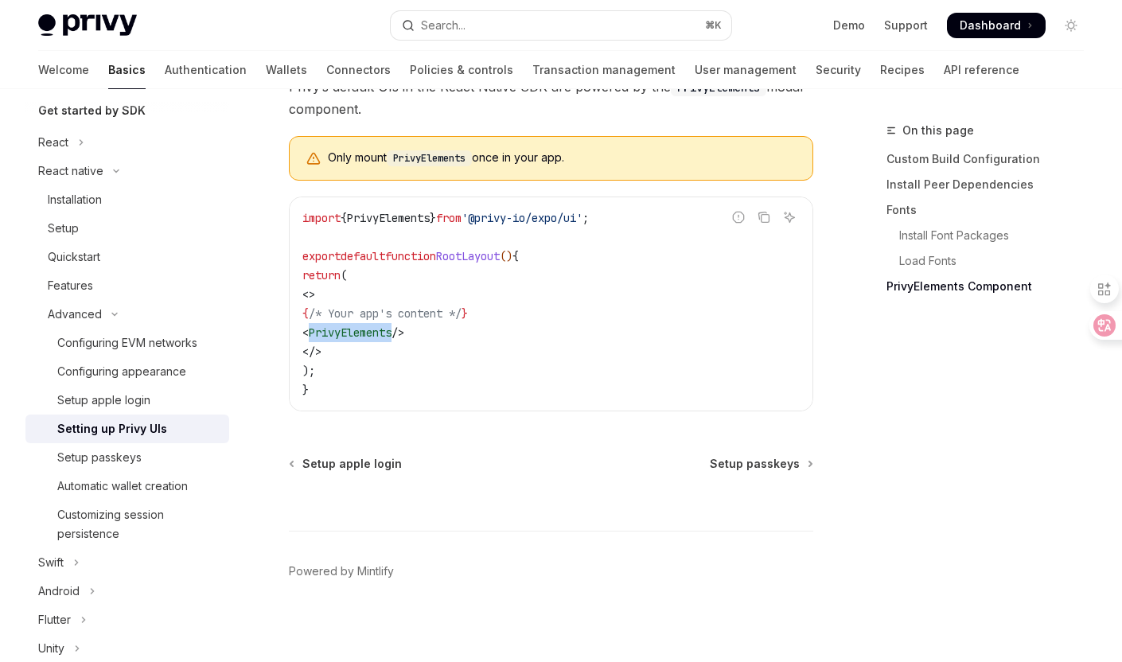
copy span "import { PrivyElements } from '@privy-io/expo/ui'"
drag, startPoint x: 341, startPoint y: 346, endPoint x: 496, endPoint y: 346, distance: 155.1
click at [496, 346] on code "import { PrivyElements } from '@privy-io/expo/ui' ; export default function Roo…" at bounding box center [550, 303] width 497 height 191
copy span "< PrivyElements />"
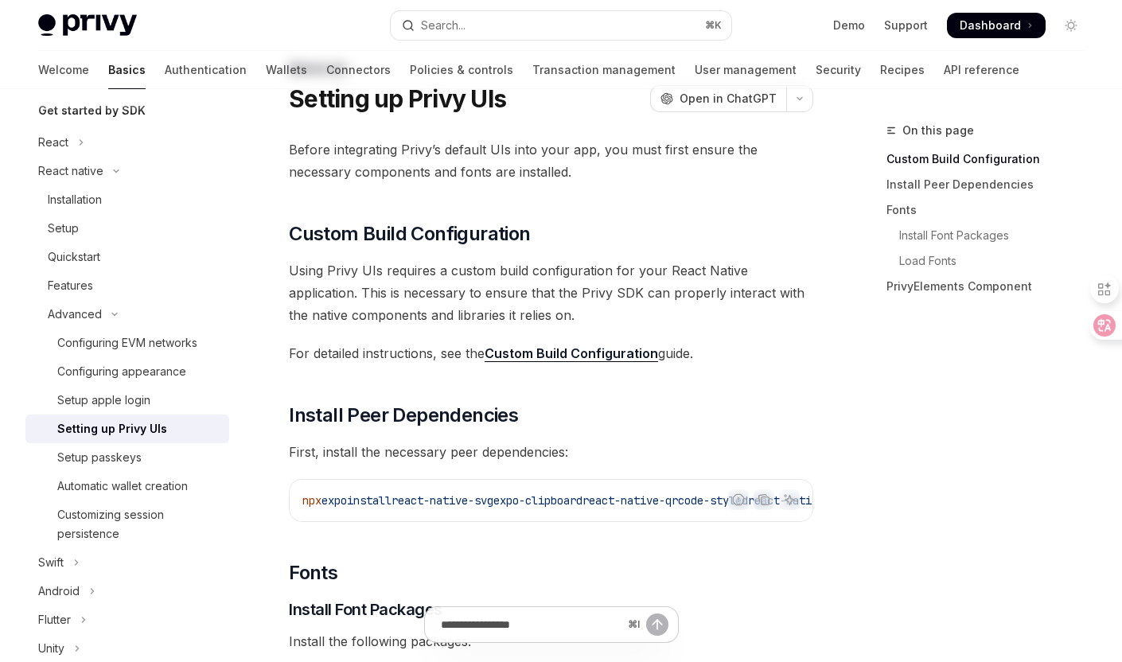
scroll to position [0, 0]
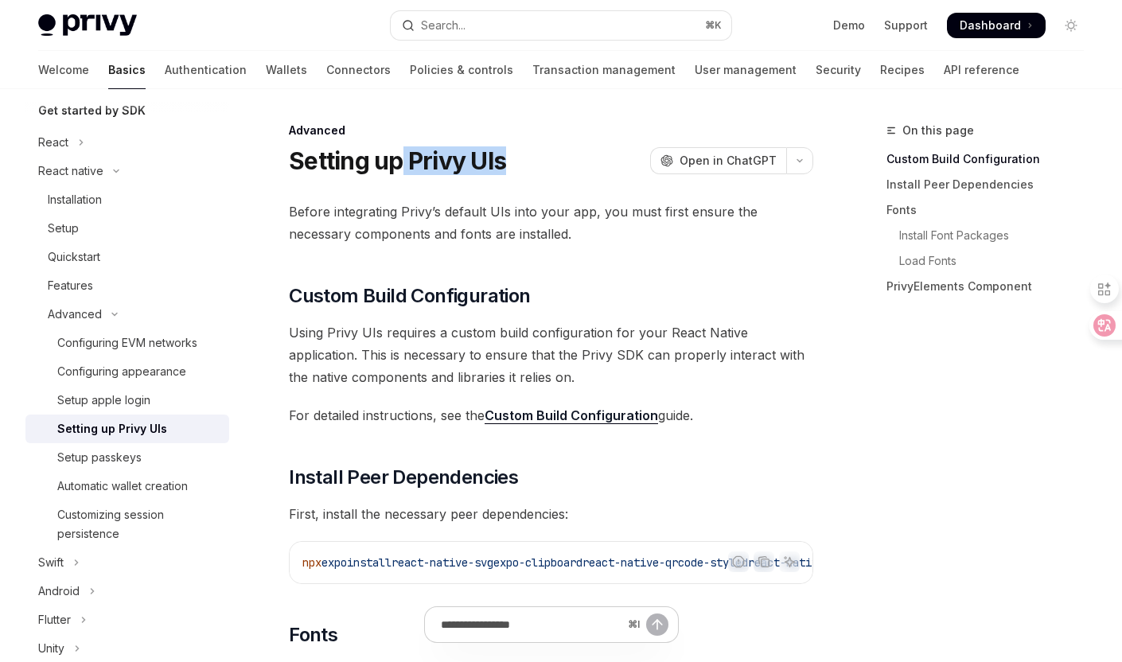
drag, startPoint x: 398, startPoint y: 165, endPoint x: 499, endPoint y: 165, distance: 101.0
click at [499, 165] on h1 "Setting up Privy UIs" at bounding box center [397, 160] width 217 height 29
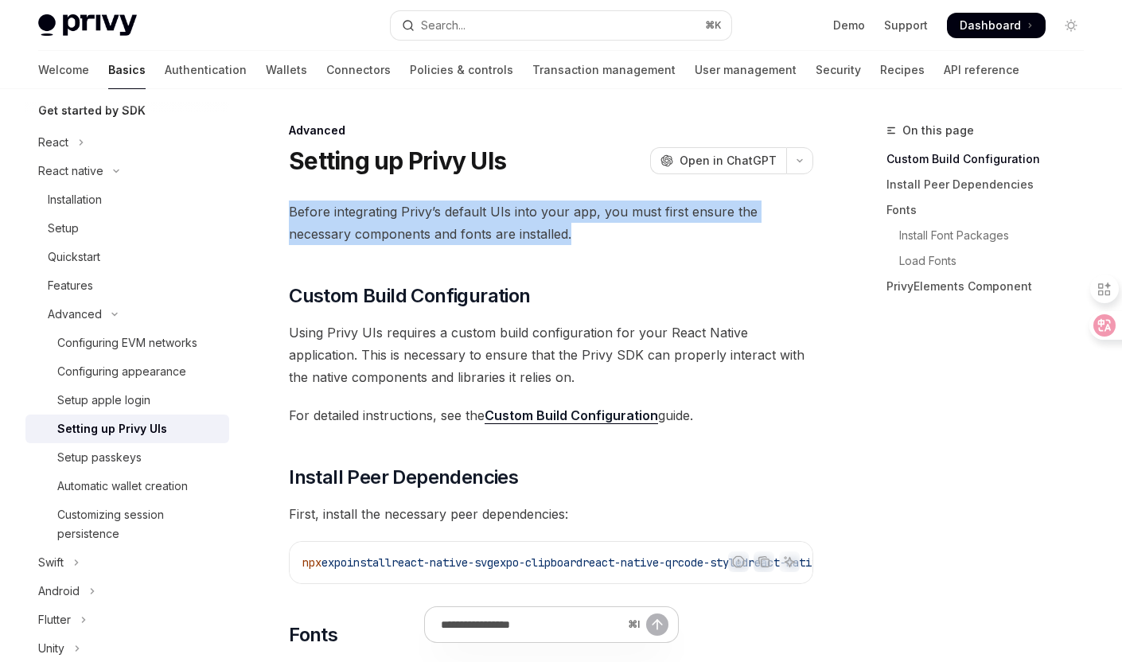
drag, startPoint x: 284, startPoint y: 210, endPoint x: 623, endPoint y: 232, distance: 339.6
click at [69, 208] on div "Installation" at bounding box center [75, 199] width 54 height 19
type textarea "*"
